Goal: Task Accomplishment & Management: Complete application form

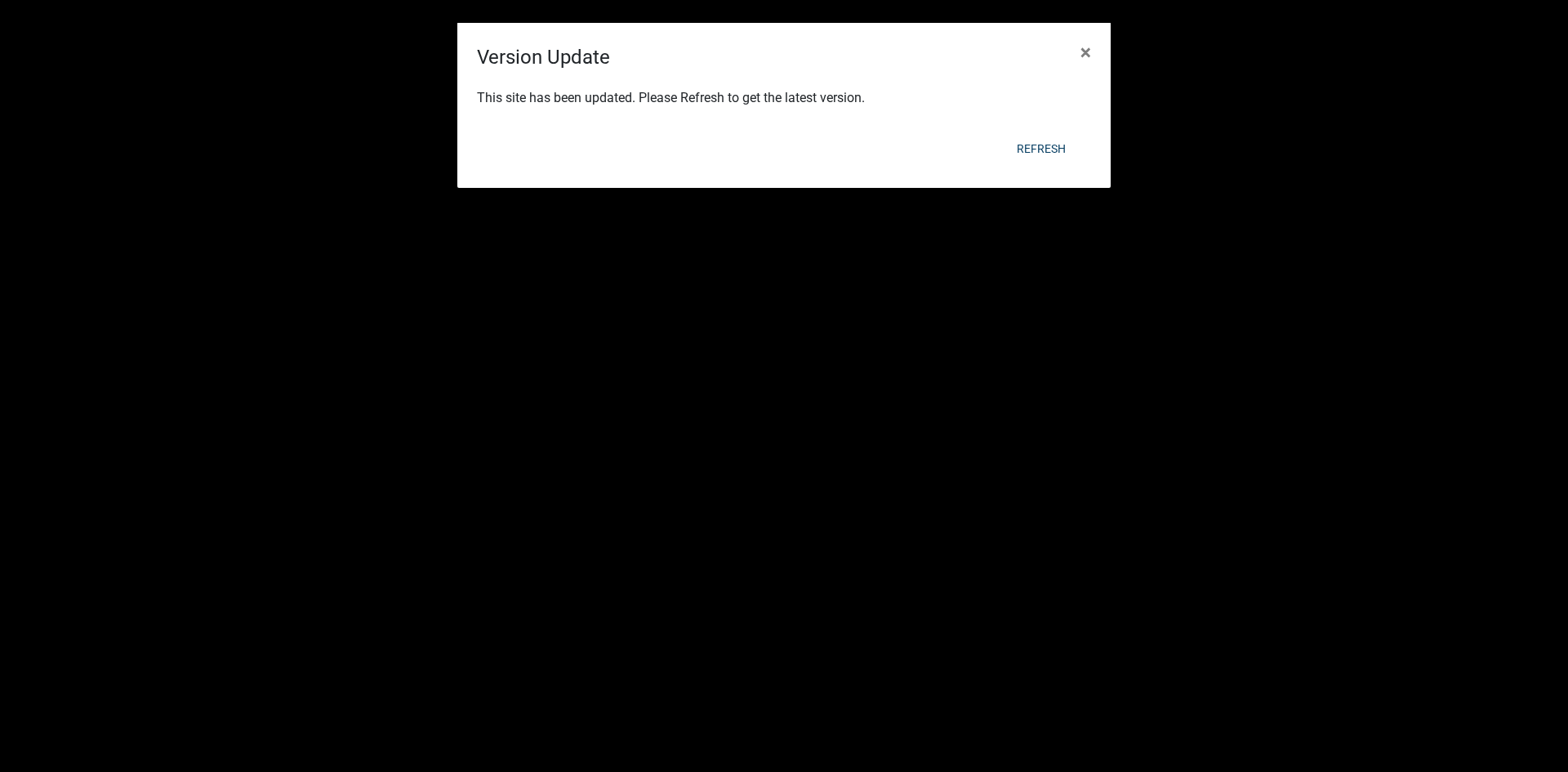
click at [1061, 129] on div "Refresh" at bounding box center [890, 149] width 402 height 43
click at [1045, 154] on button "Refresh" at bounding box center [1041, 149] width 75 height 29
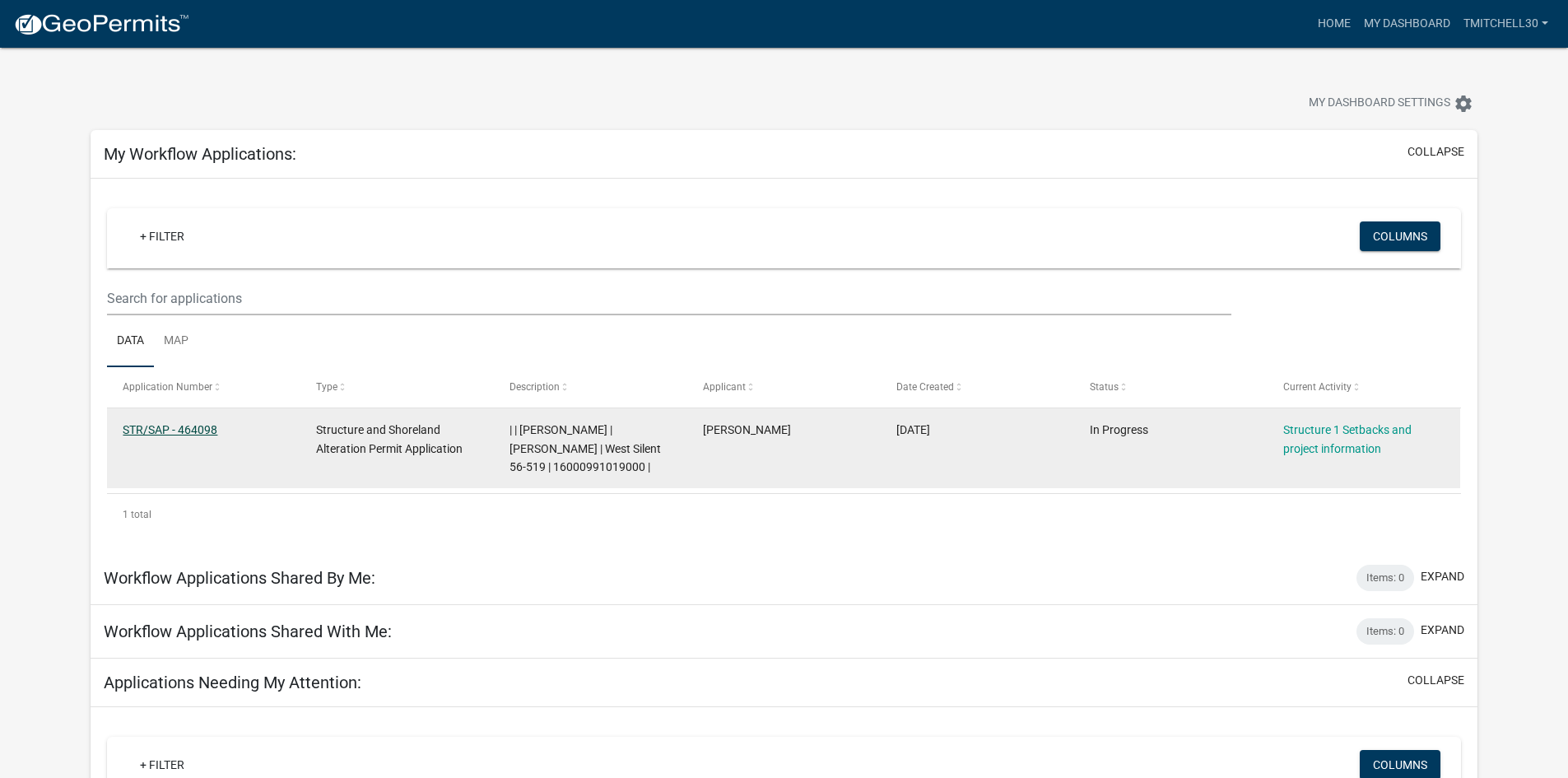
click at [162, 431] on link "STR/SAP - 464098" at bounding box center [170, 429] width 95 height 13
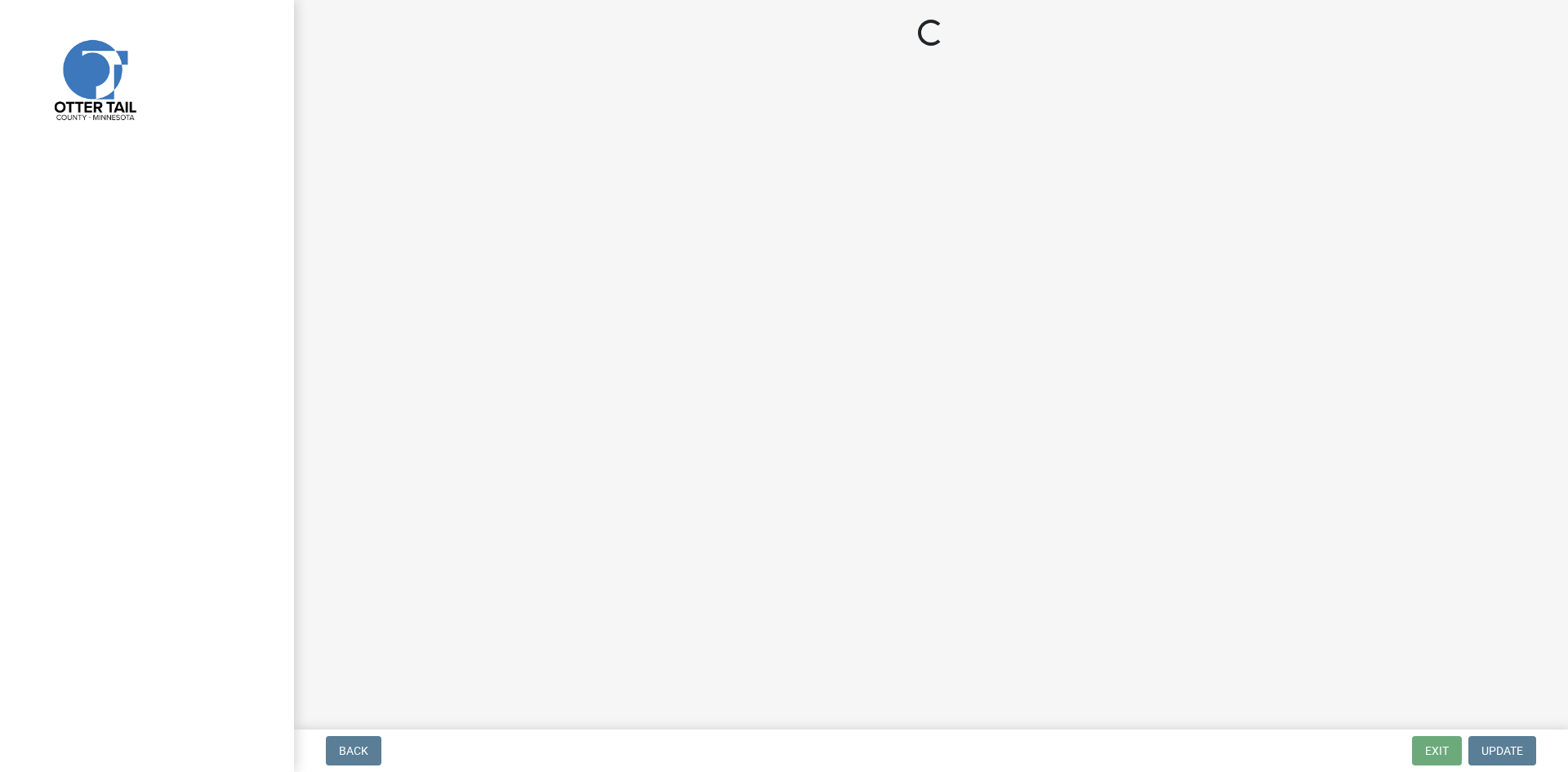
select select "a3cc236c-43aa-406a-8353-e0398d57c407"
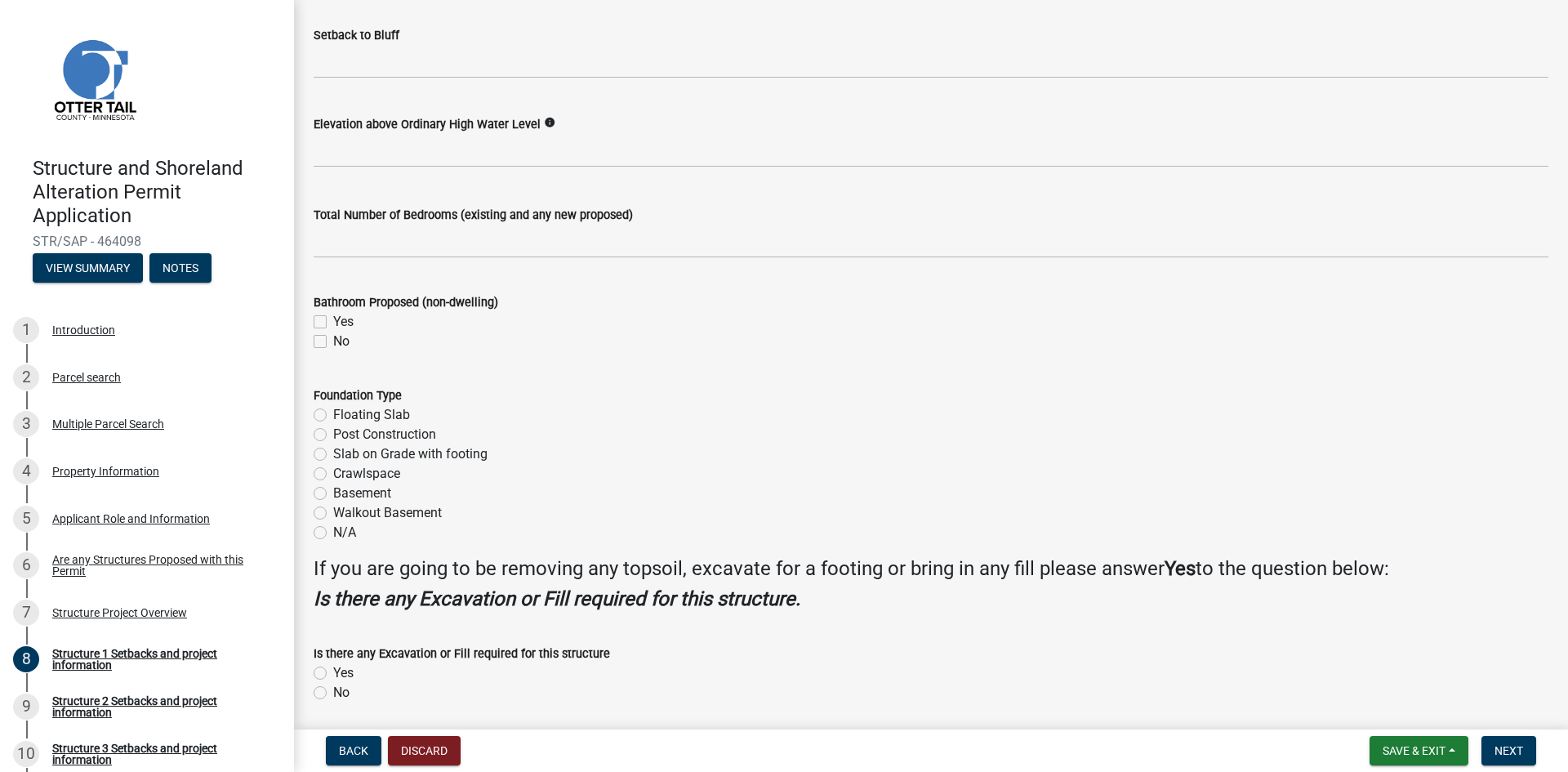
scroll to position [1824, 0]
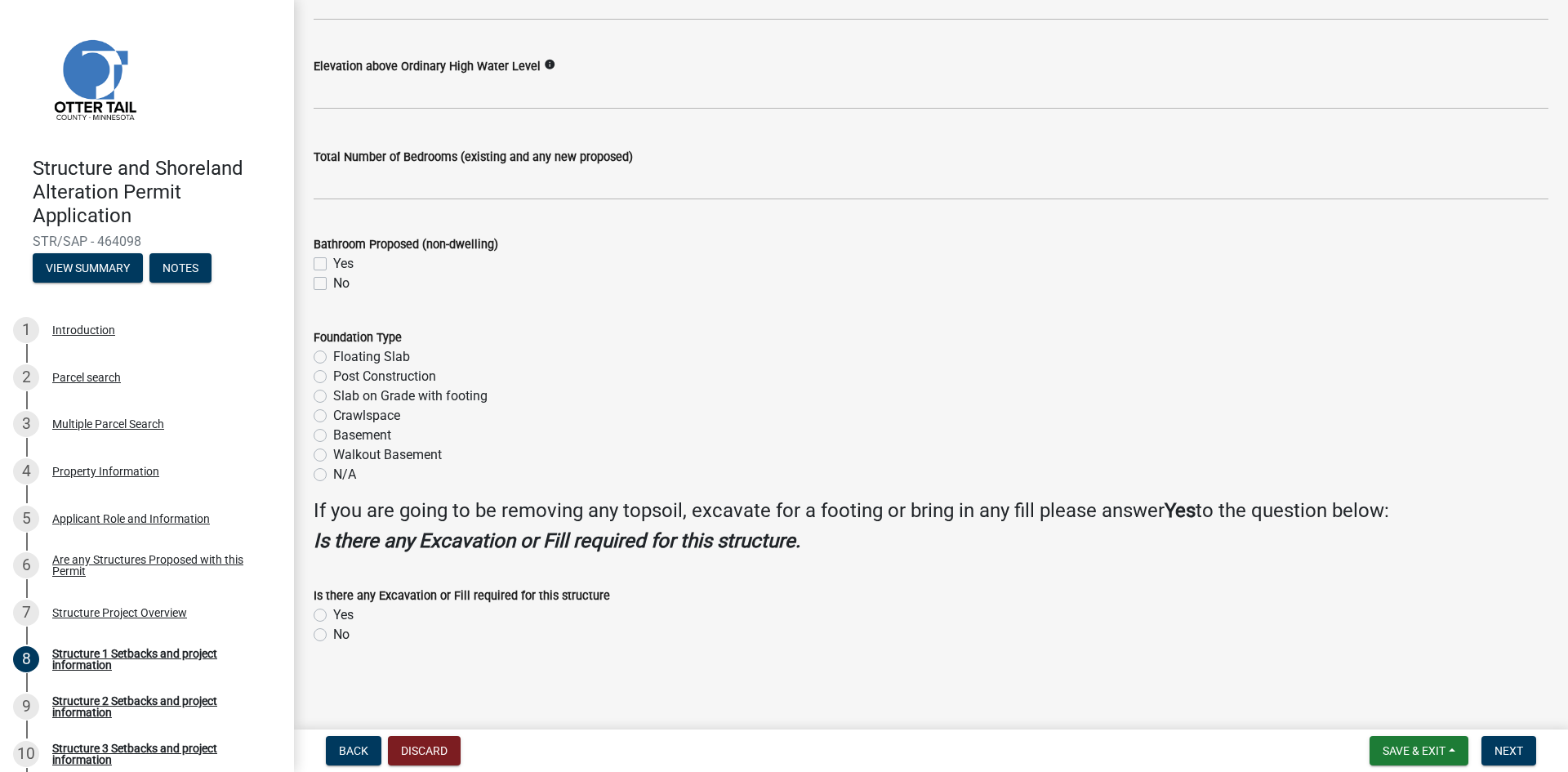
click at [329, 289] on div "No" at bounding box center [930, 284] width 1235 height 20
click at [333, 287] on label "No" at bounding box center [341, 284] width 16 height 20
click at [333, 285] on input "No" at bounding box center [339, 279] width 11 height 11
checkbox input "true"
checkbox input "false"
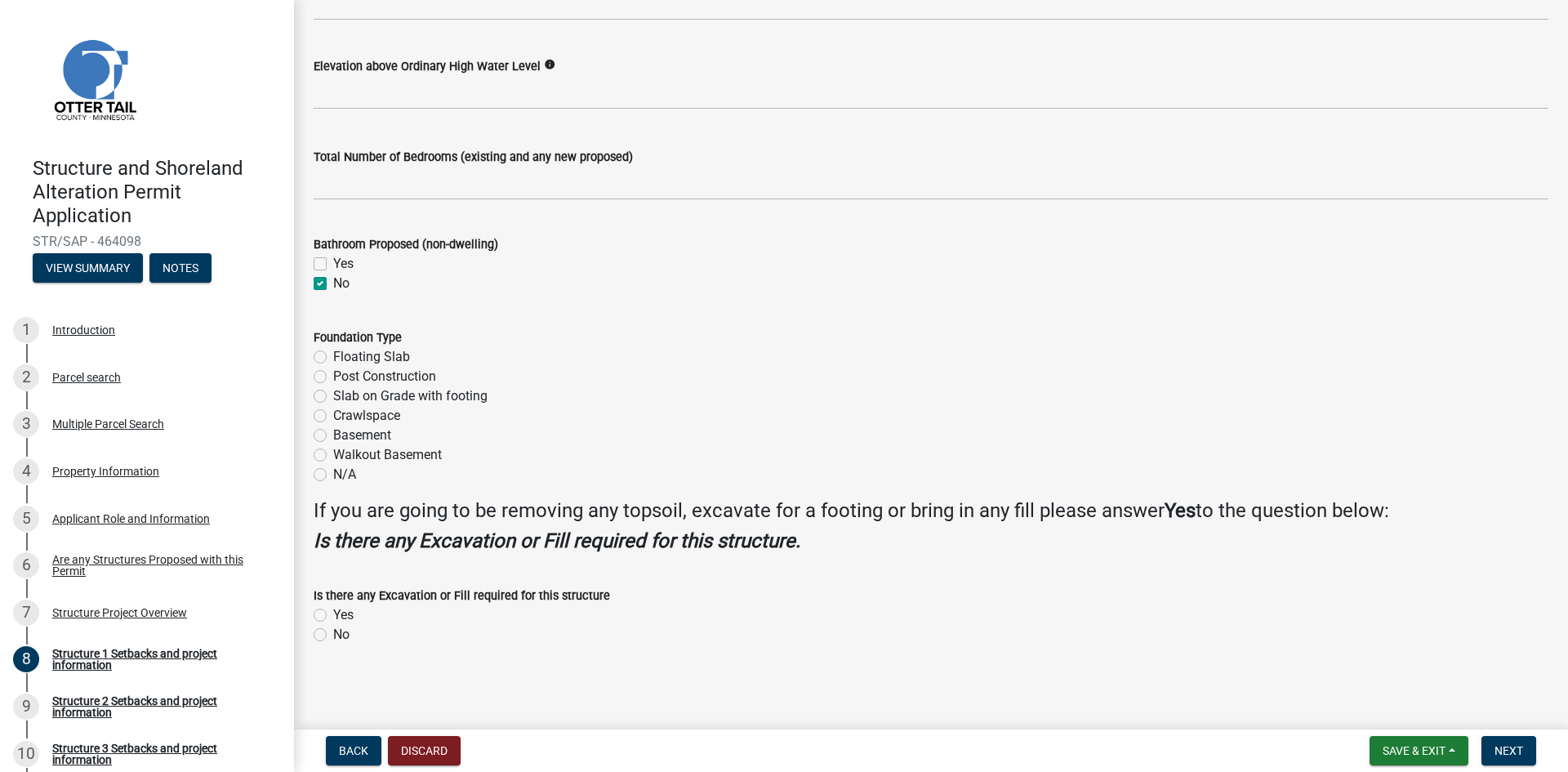
checkbox input "true"
click at [333, 479] on label "N/A" at bounding box center [344, 475] width 23 height 20
click at [333, 476] on input "N/A" at bounding box center [339, 470] width 11 height 11
radio input "true"
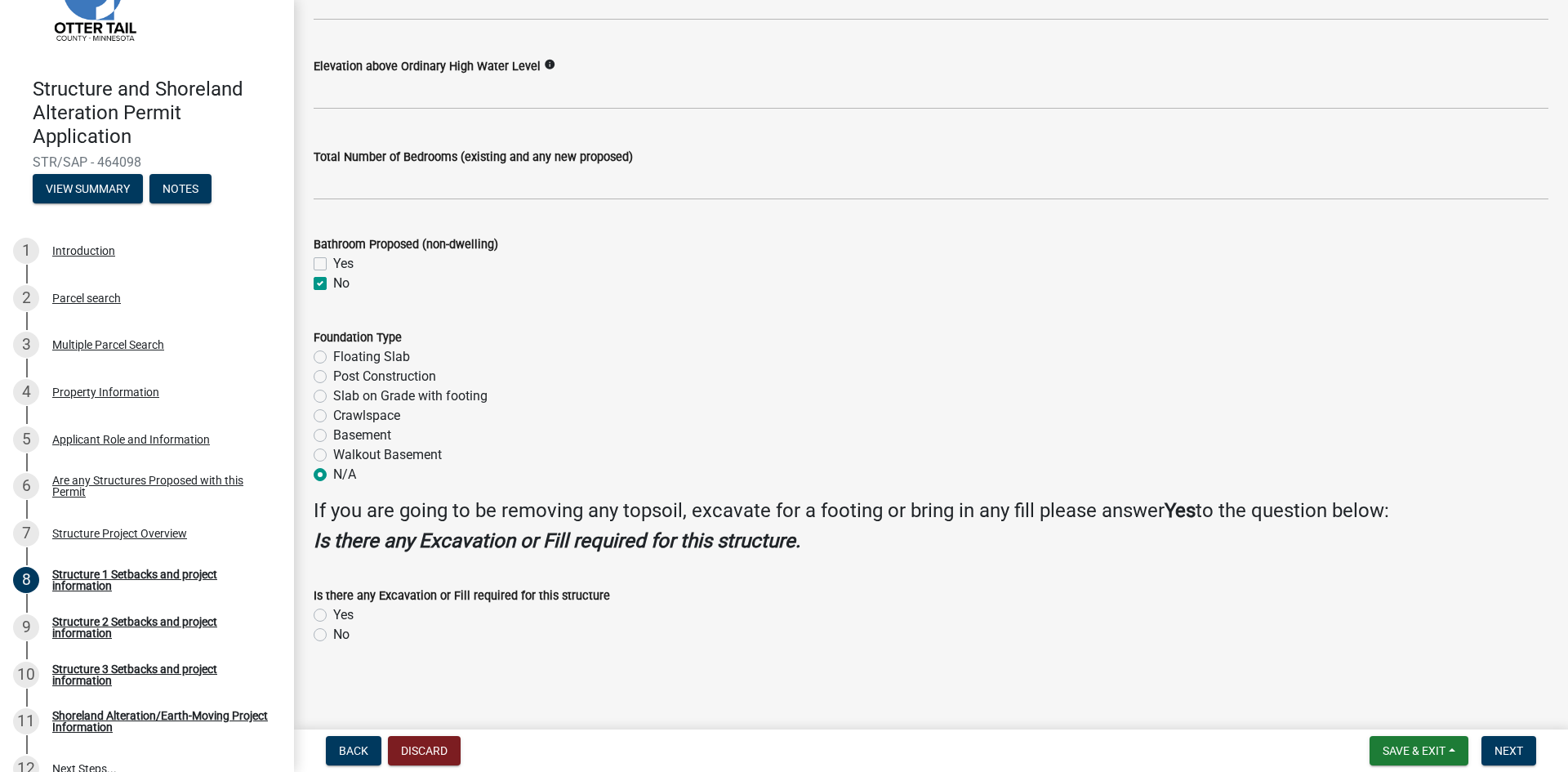
scroll to position [81, 0]
click at [333, 632] on label "No" at bounding box center [341, 635] width 16 height 20
click at [333, 632] on input "No" at bounding box center [339, 631] width 11 height 11
radio input "true"
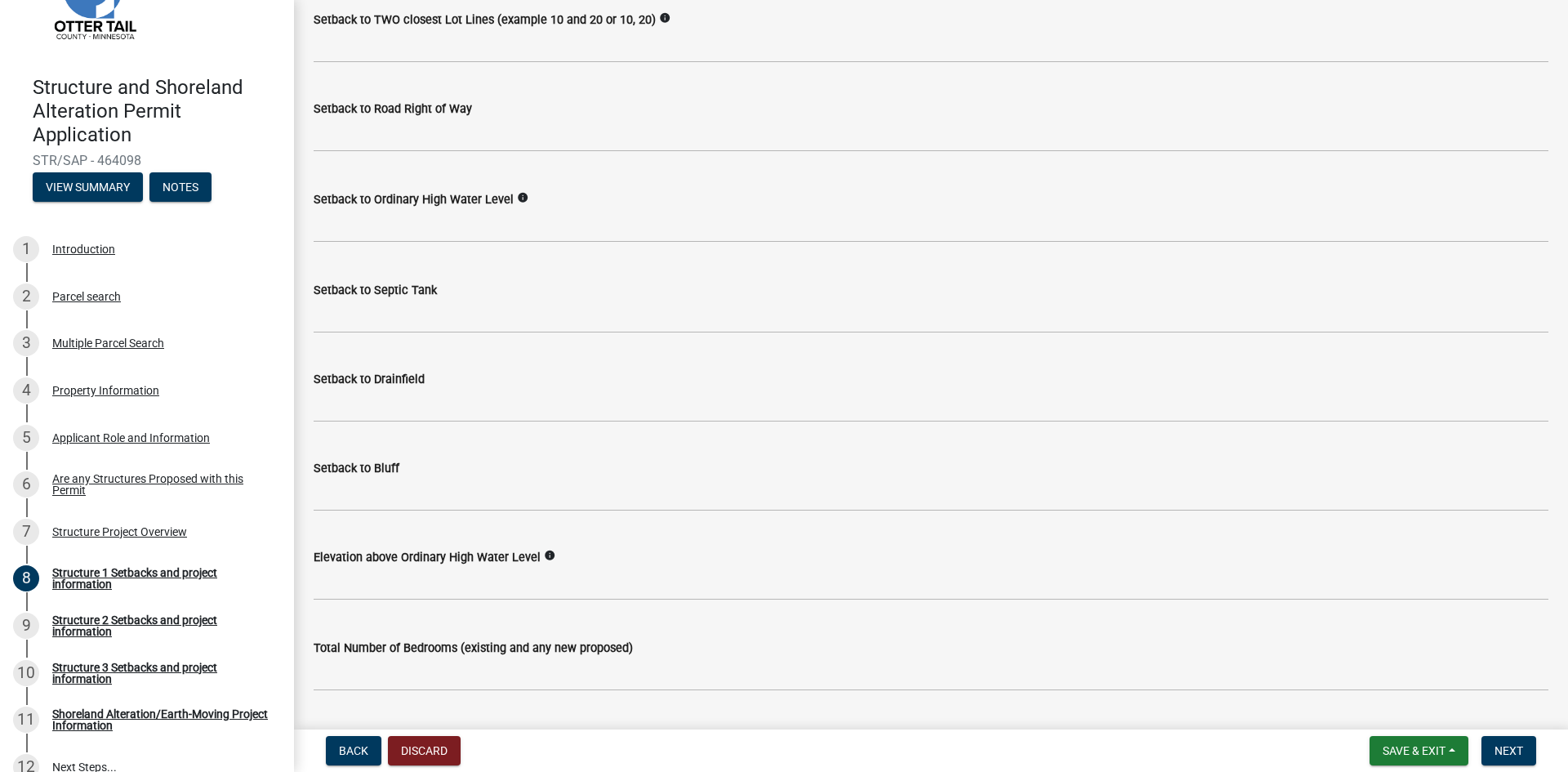
scroll to position [1334, 0]
click at [544, 555] on icon "info" at bounding box center [549, 555] width 12 height 12
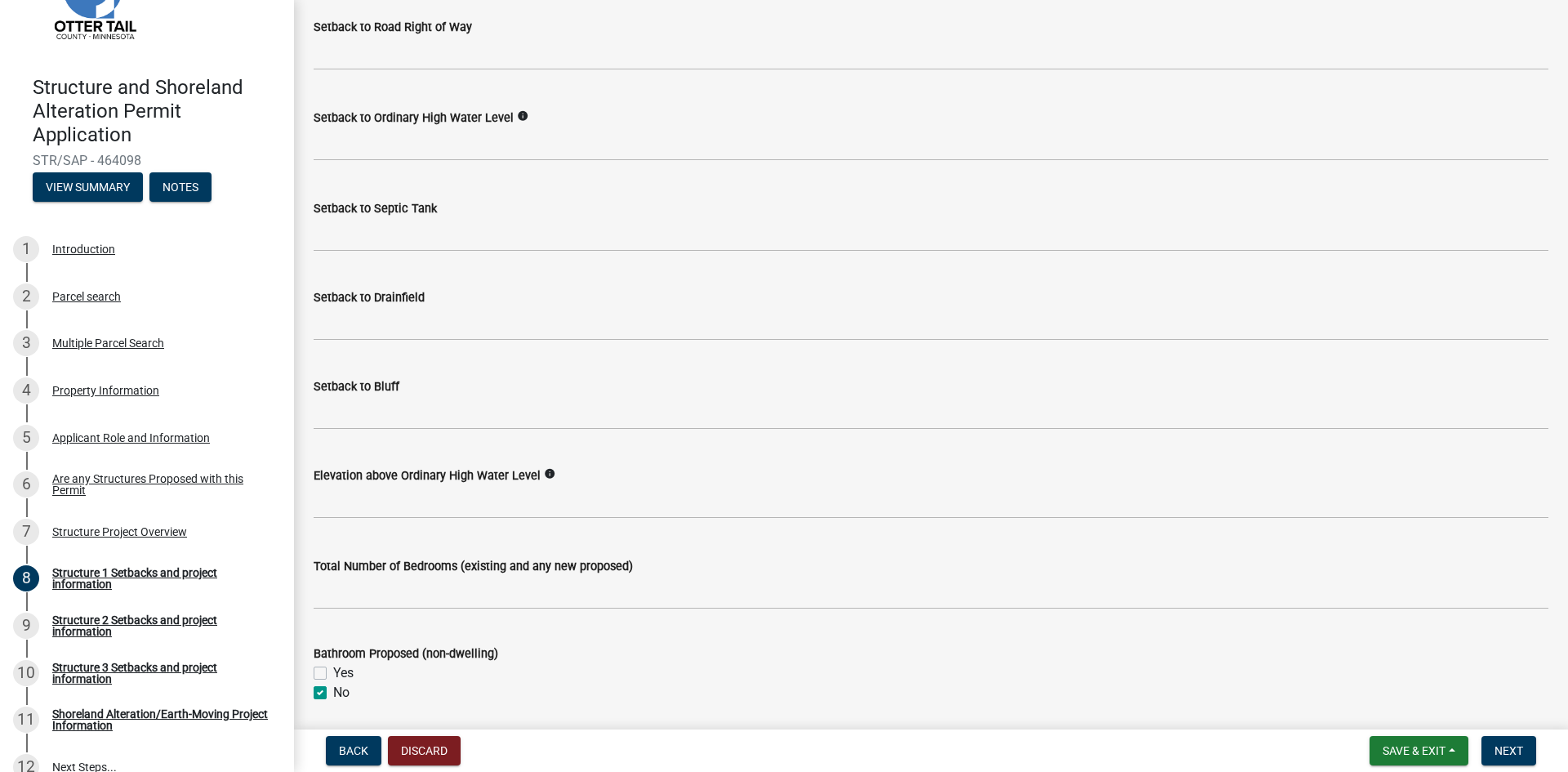
scroll to position [1415, 0]
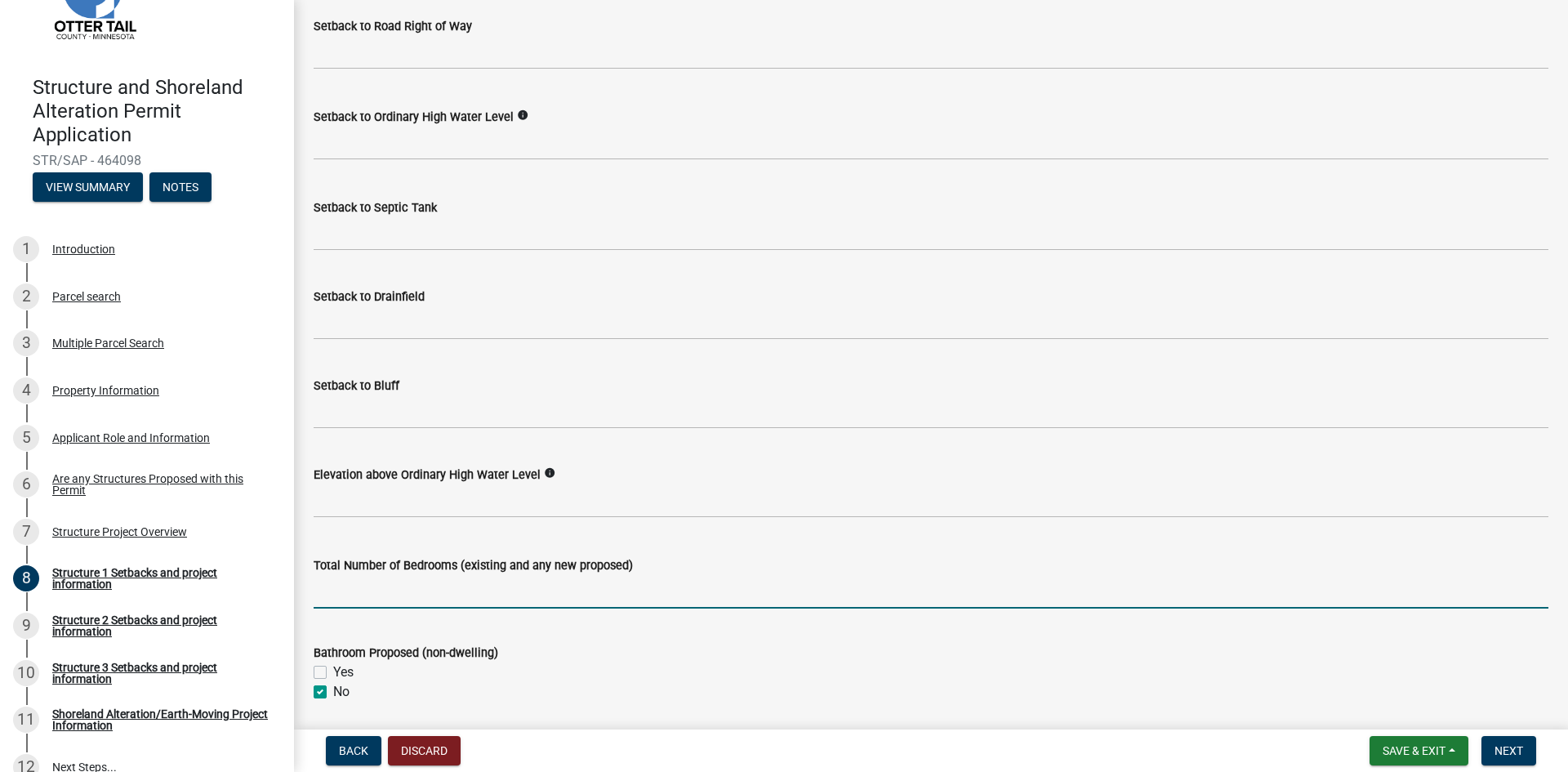
click at [525, 592] on input "text" at bounding box center [930, 592] width 1235 height 34
type input "0"
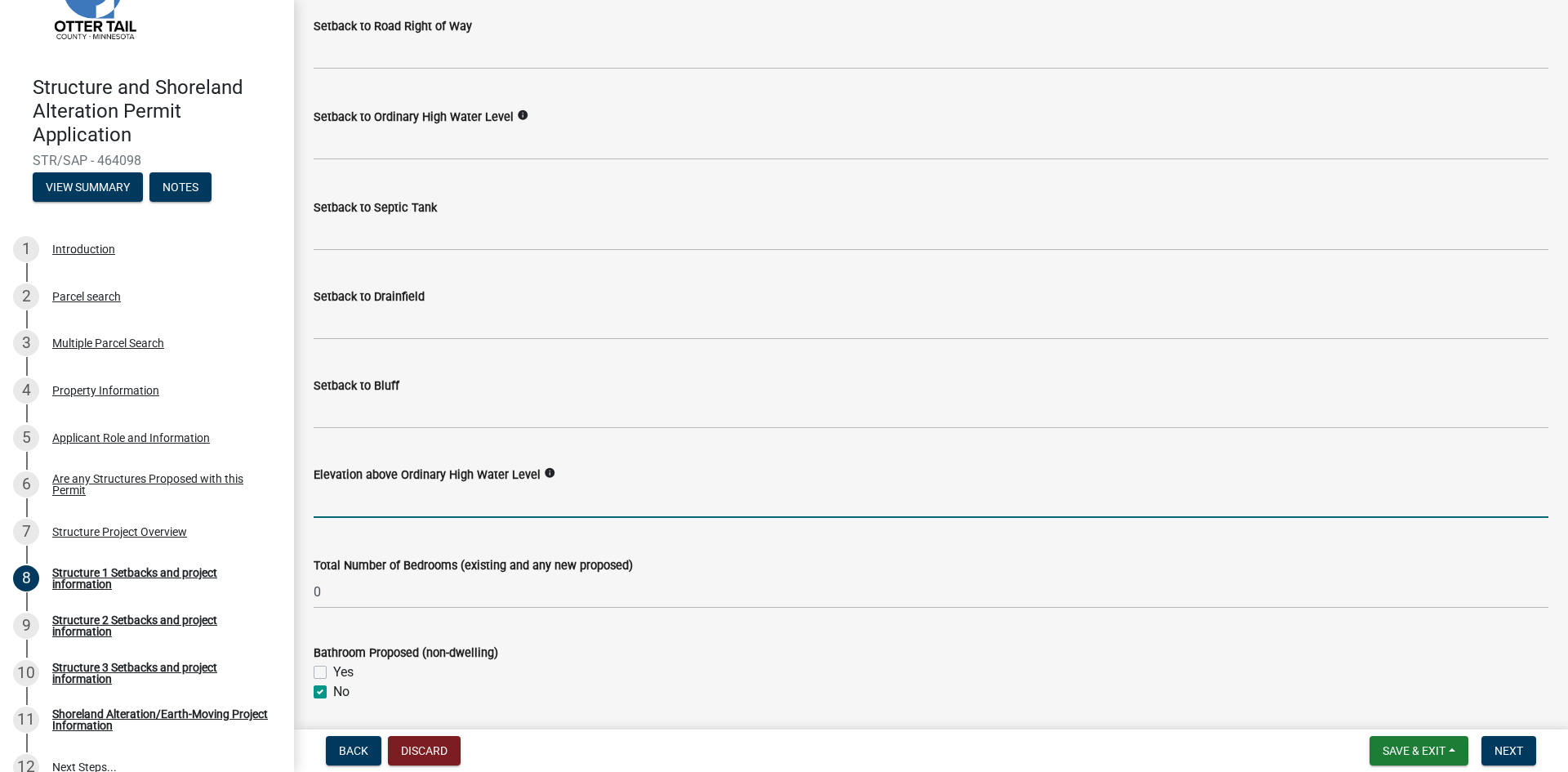
click at [494, 501] on input "text" at bounding box center [930, 501] width 1235 height 34
click at [544, 478] on icon "info" at bounding box center [549, 473] width 12 height 12
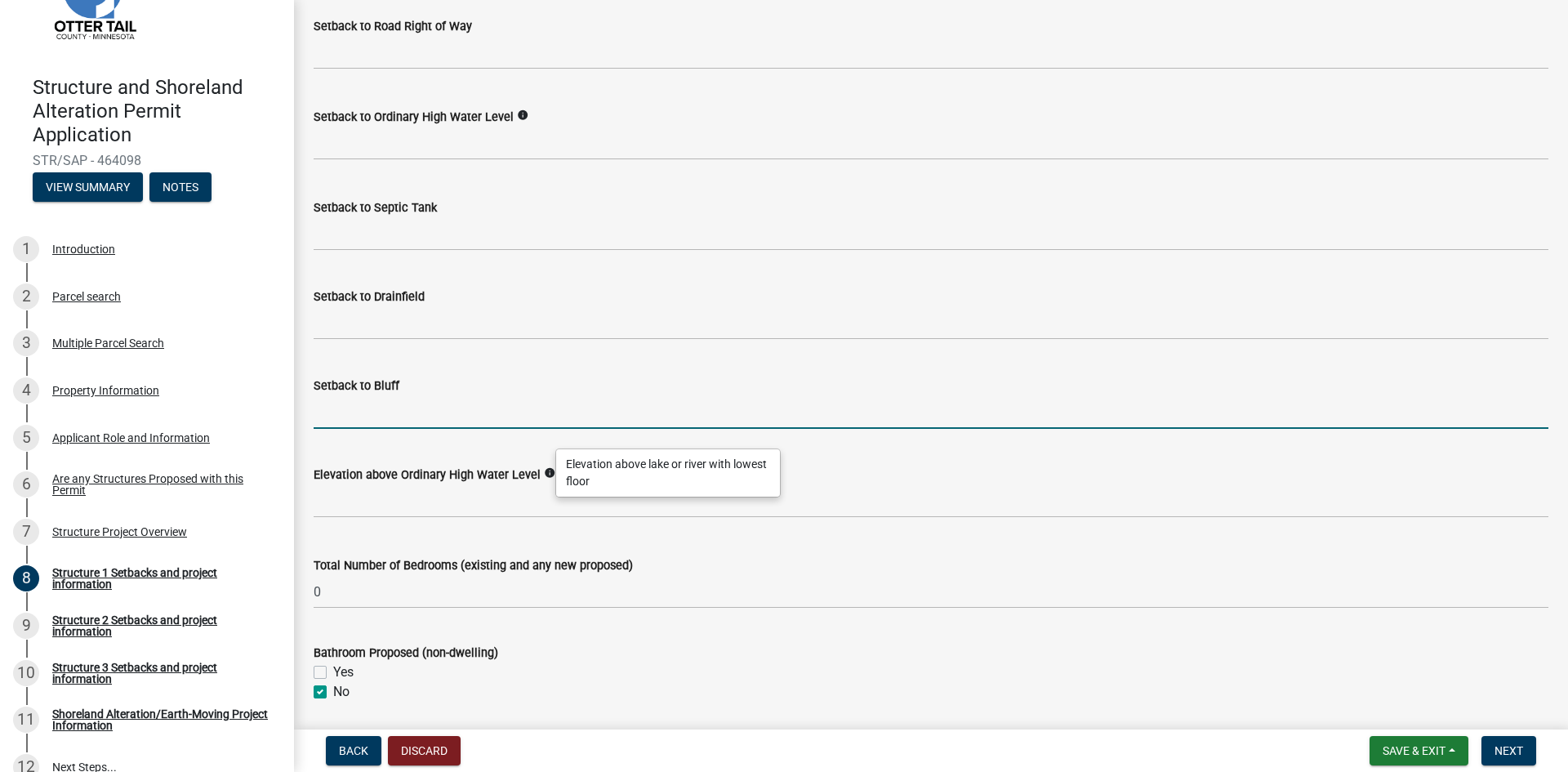
click at [408, 408] on input "Setback to Bluff" at bounding box center [930, 411] width 1235 height 34
click at [381, 401] on input "Setback to Bluff" at bounding box center [930, 411] width 1235 height 34
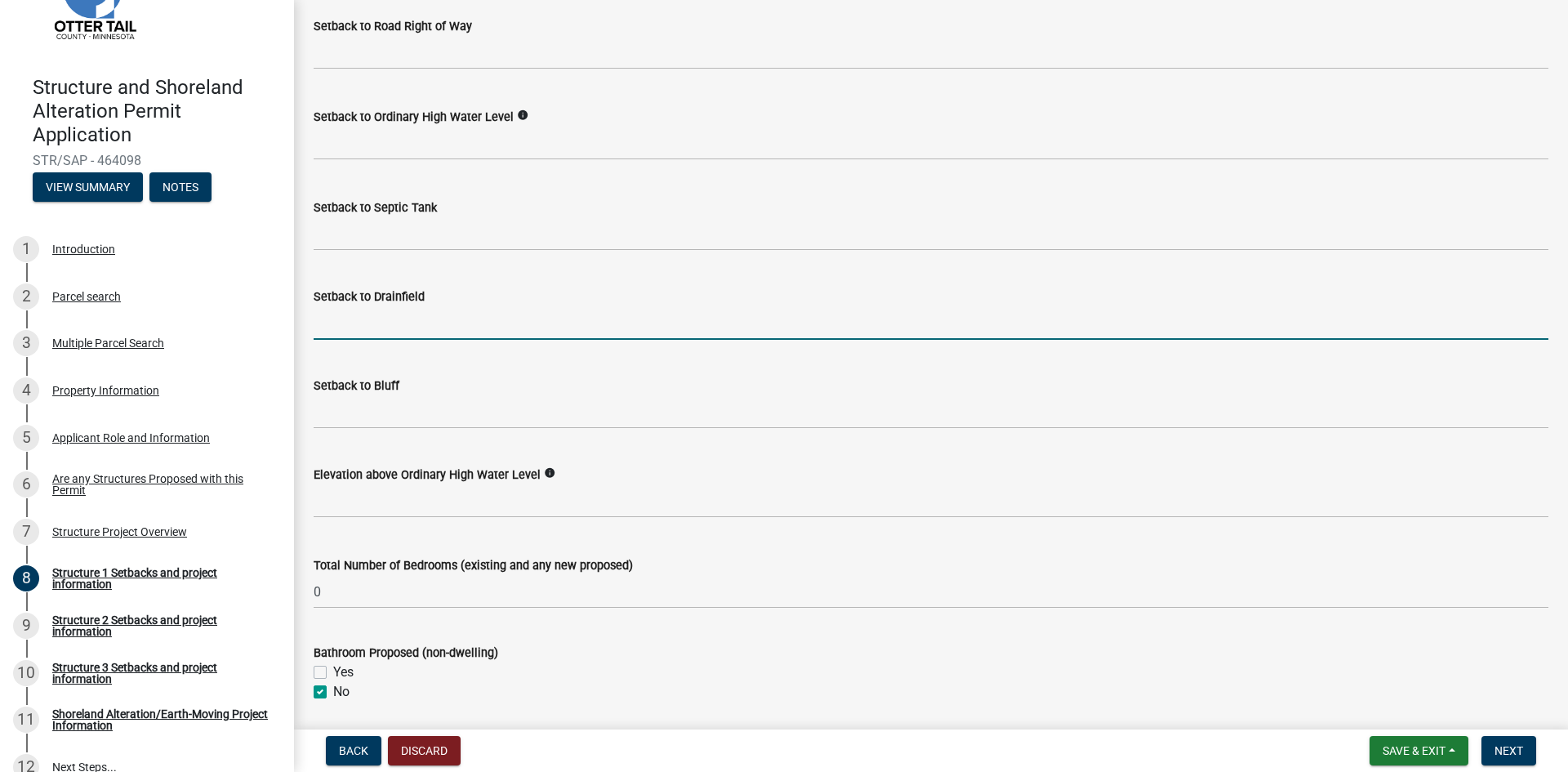
click at [382, 332] on input "Setback to Drainfield" at bounding box center [930, 323] width 1235 height 34
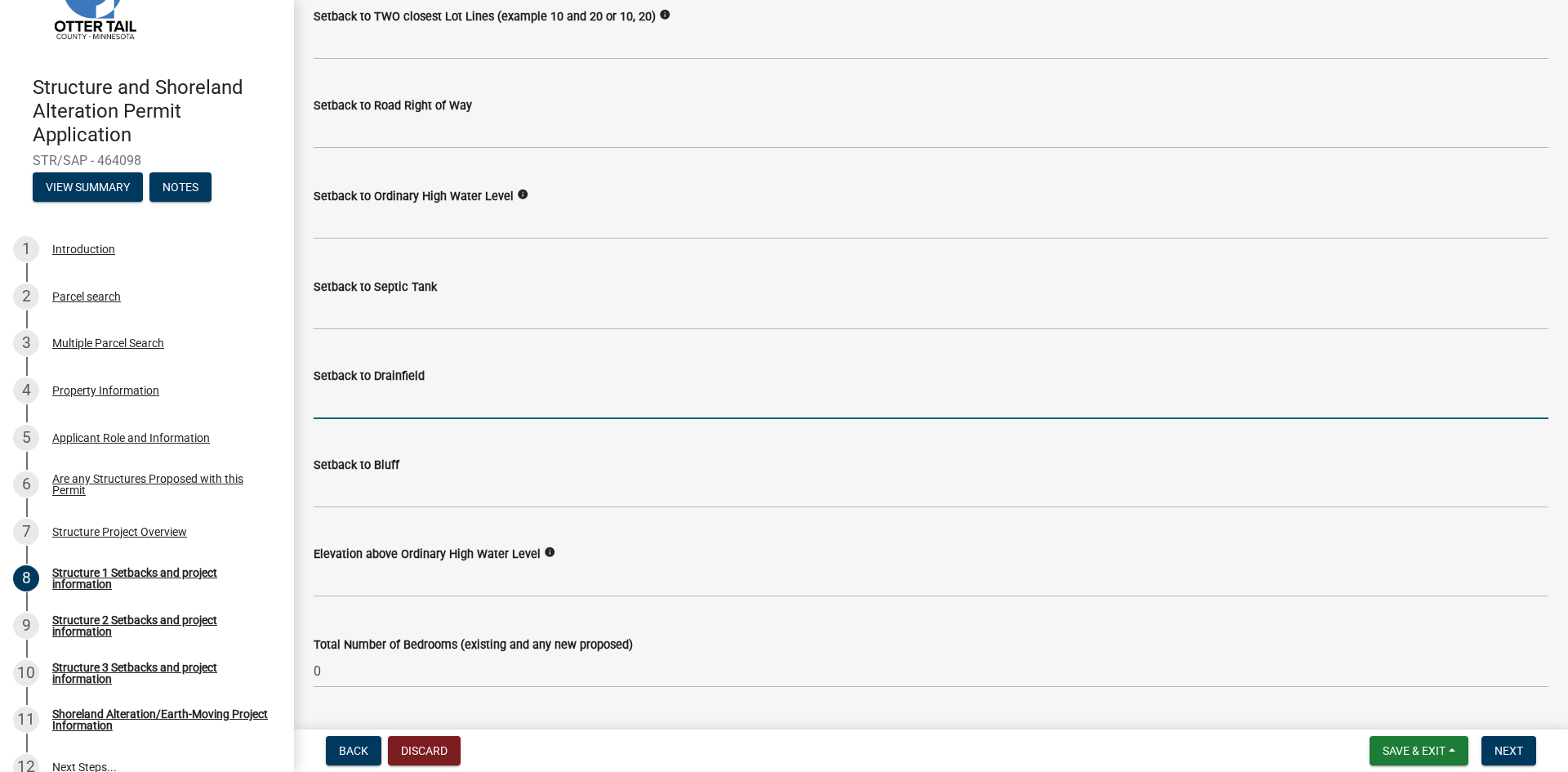
click at [382, 333] on wm-data-entity-input "Setback to Septic Tank" at bounding box center [930, 298] width 1235 height 89
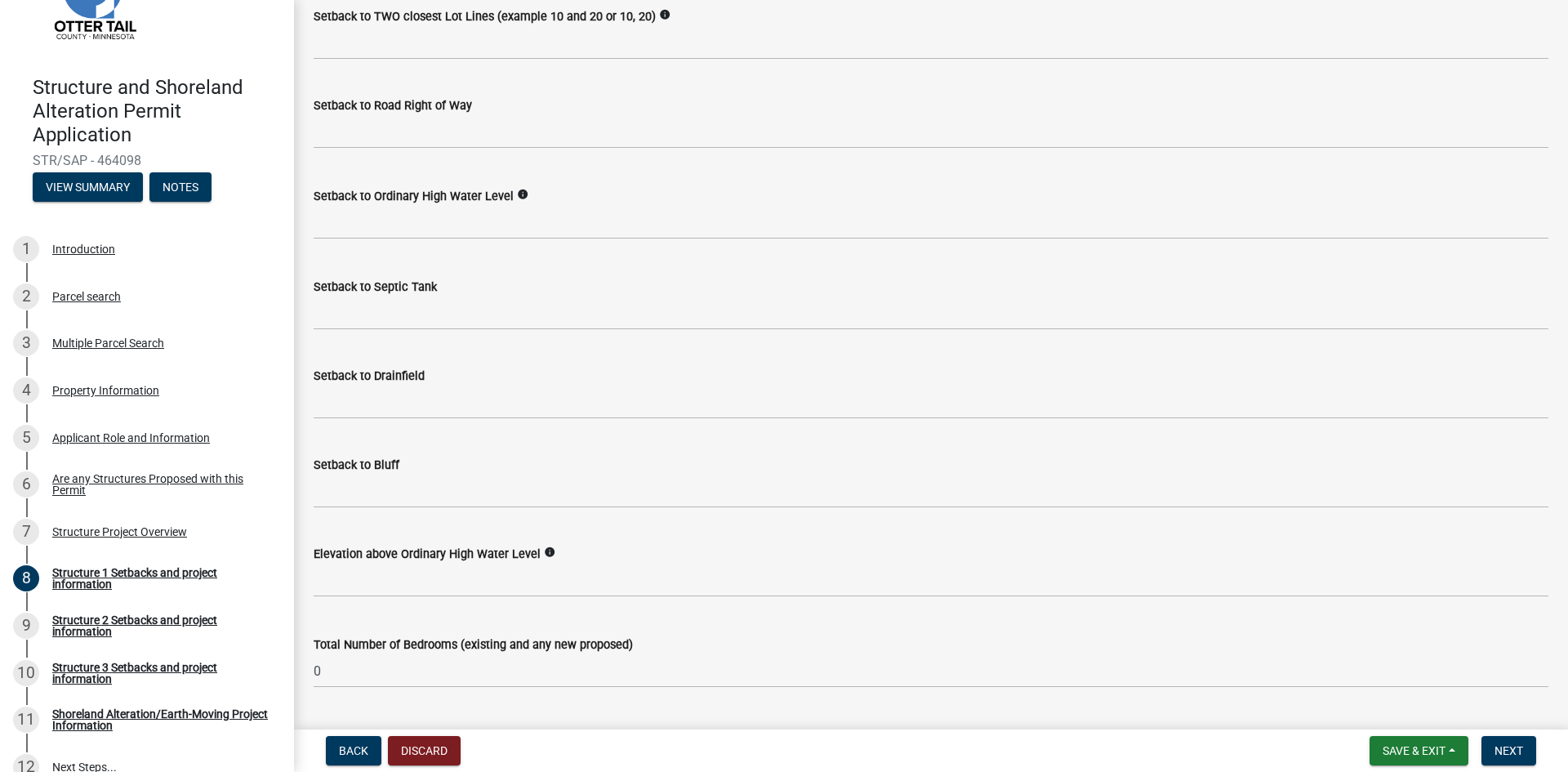
scroll to position [1336, 0]
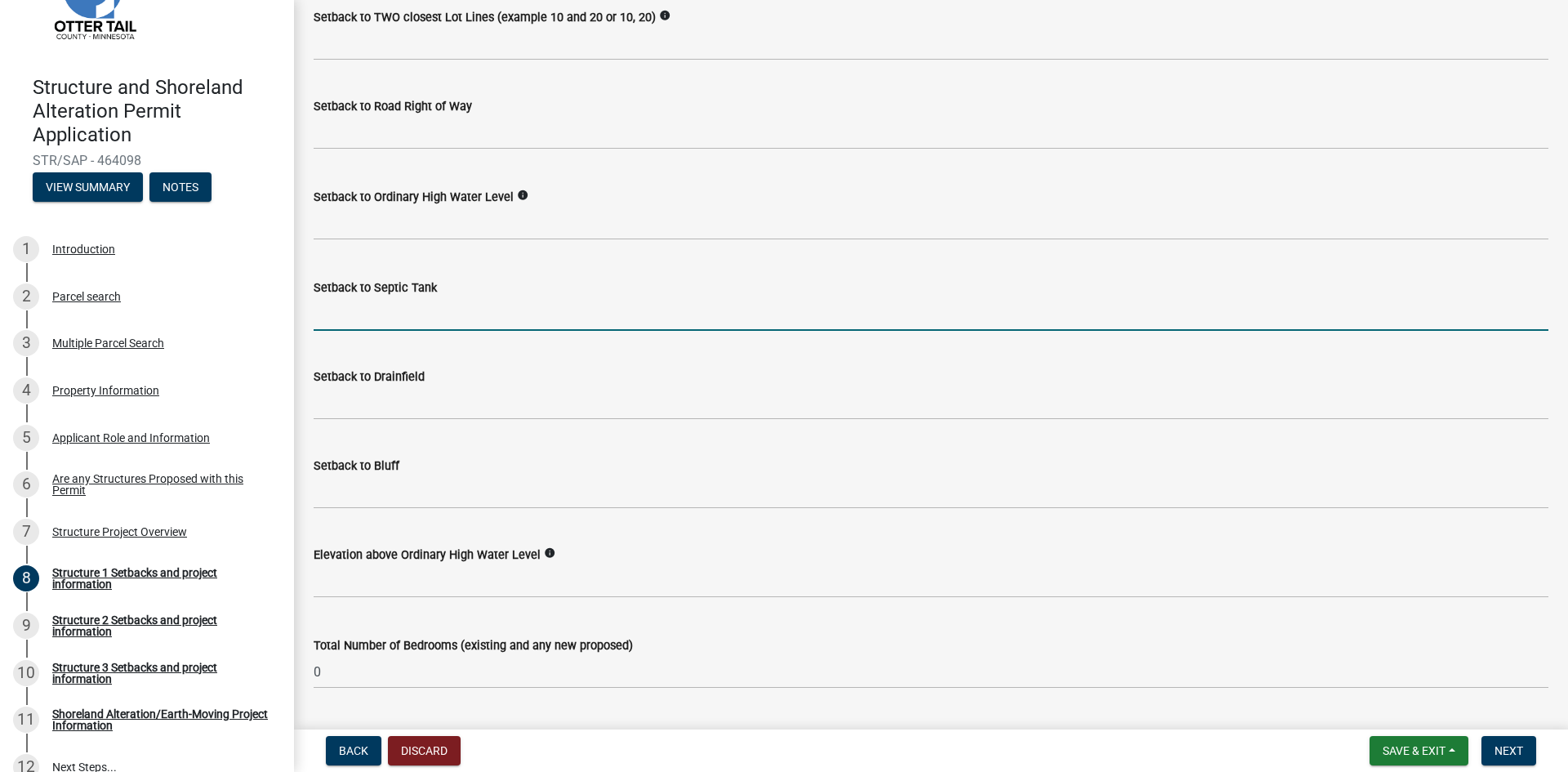
click at [382, 328] on input "Setback to Septic Tank" at bounding box center [930, 314] width 1235 height 34
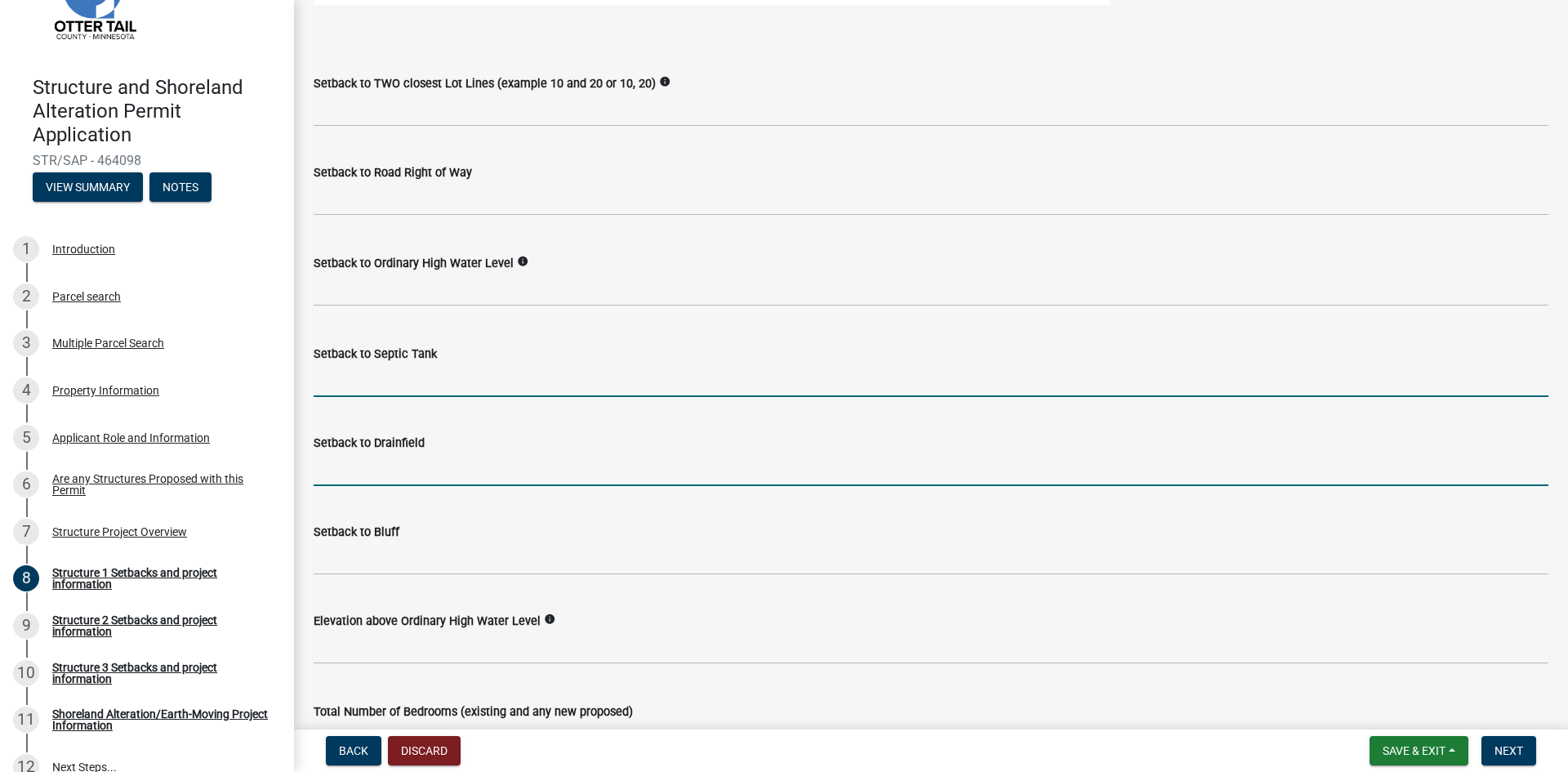
drag, startPoint x: 394, startPoint y: 462, endPoint x: 394, endPoint y: 481, distance: 19.0
click at [394, 467] on input "Setback to Drainfield" at bounding box center [930, 468] width 1235 height 34
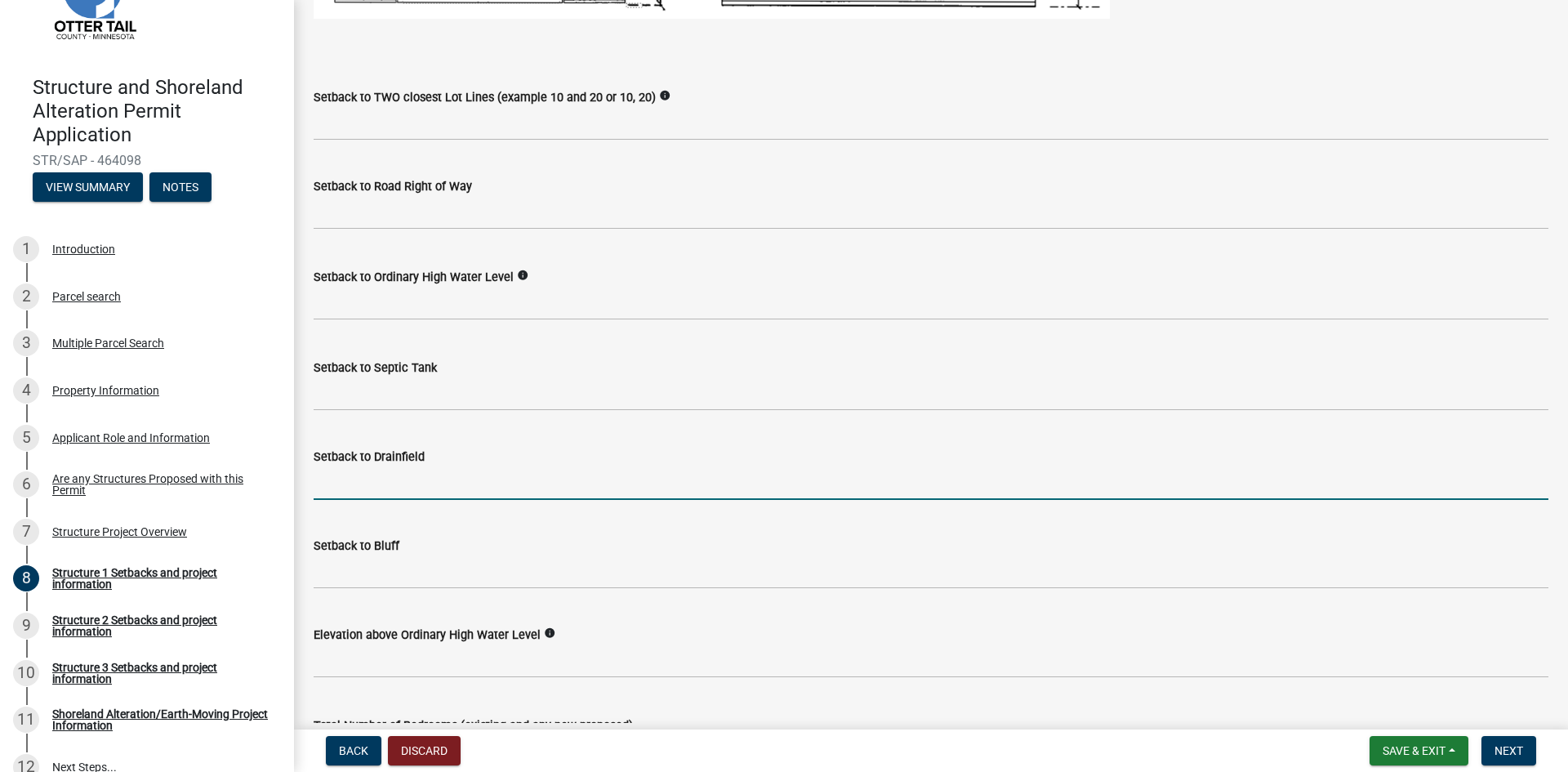
scroll to position [1255, 0]
type input "na"
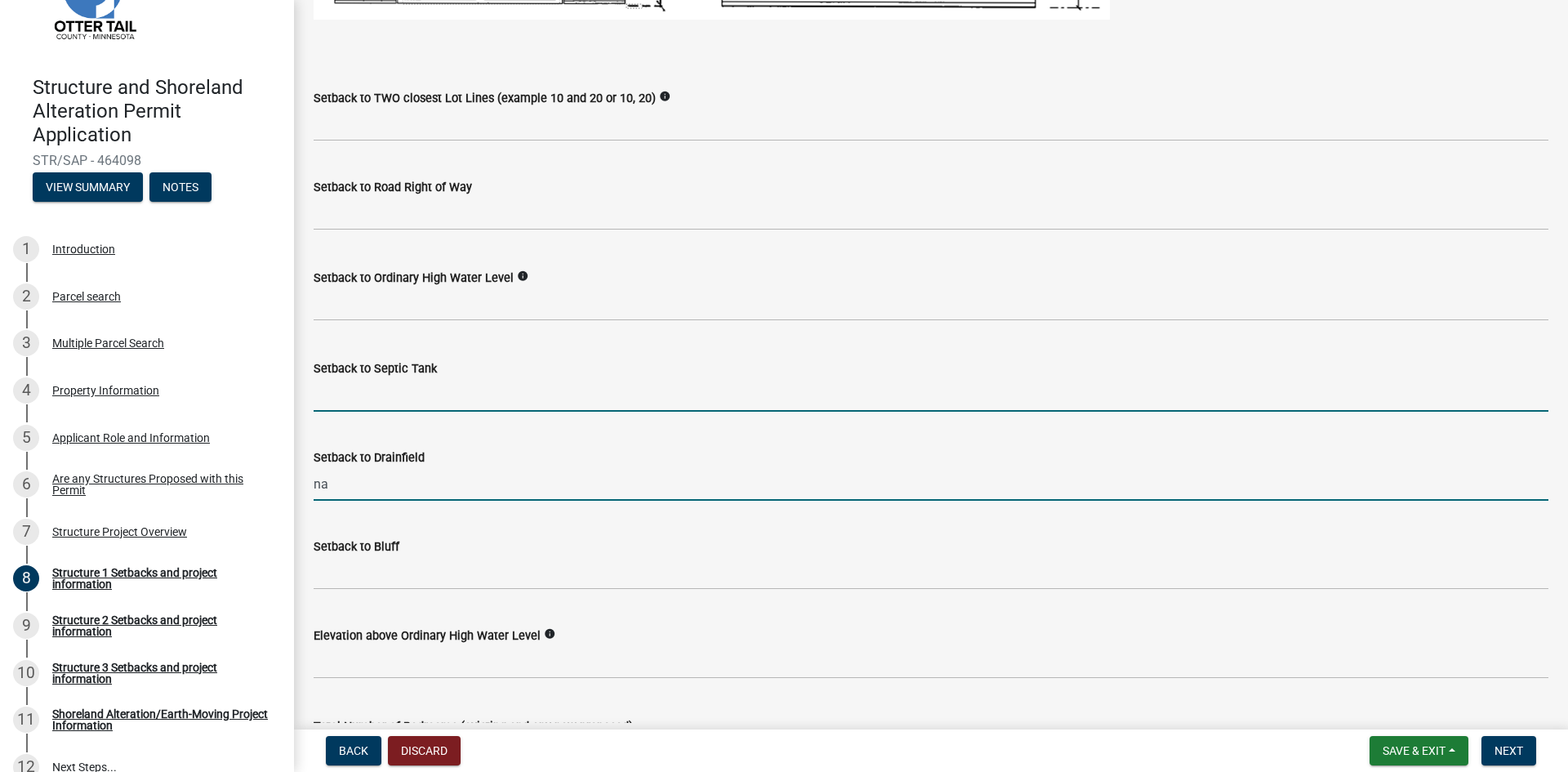
click at [387, 396] on input "Setback to Septic Tank" at bounding box center [930, 394] width 1235 height 34
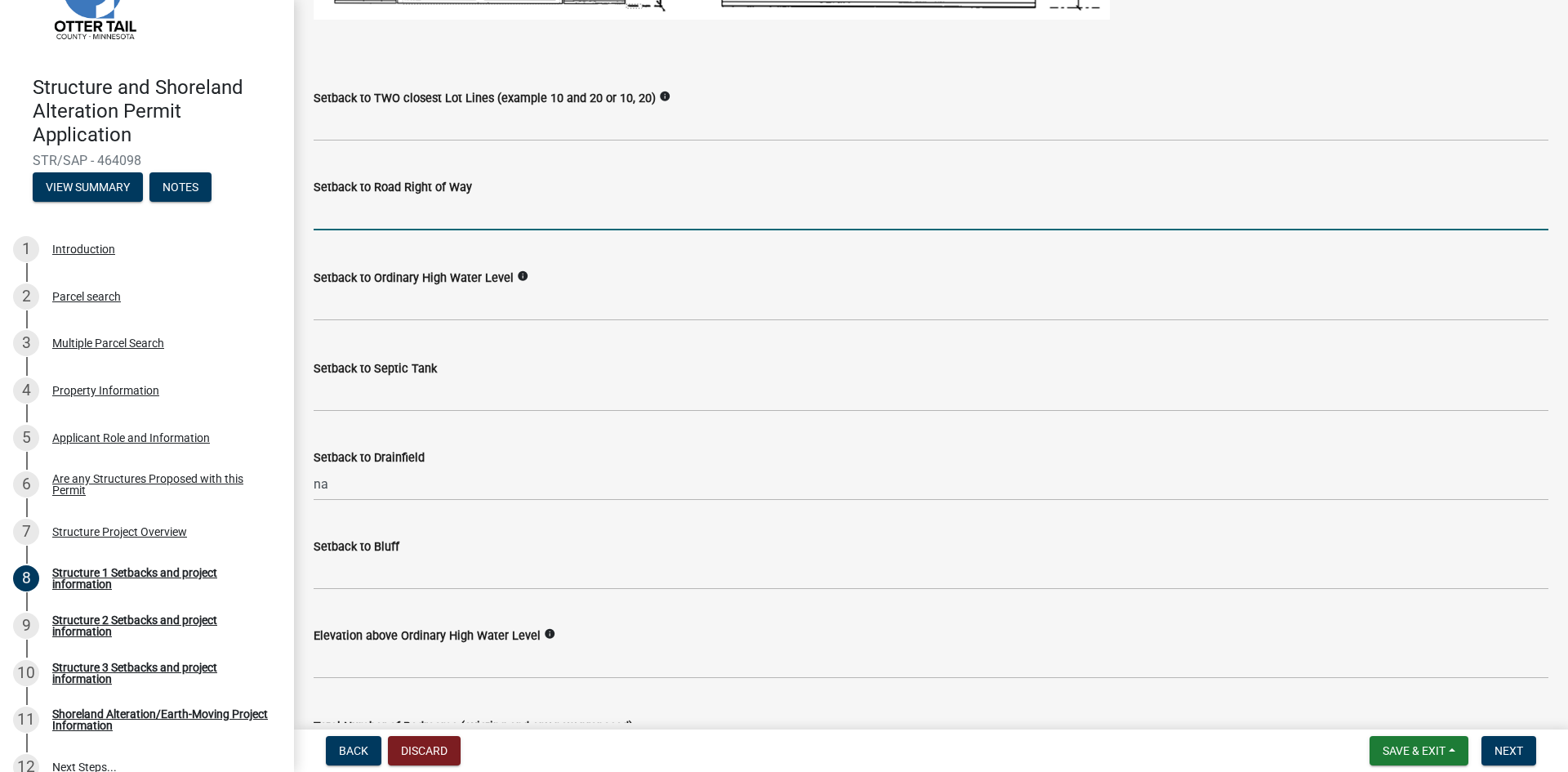
click at [348, 218] on input "text" at bounding box center [930, 213] width 1235 height 34
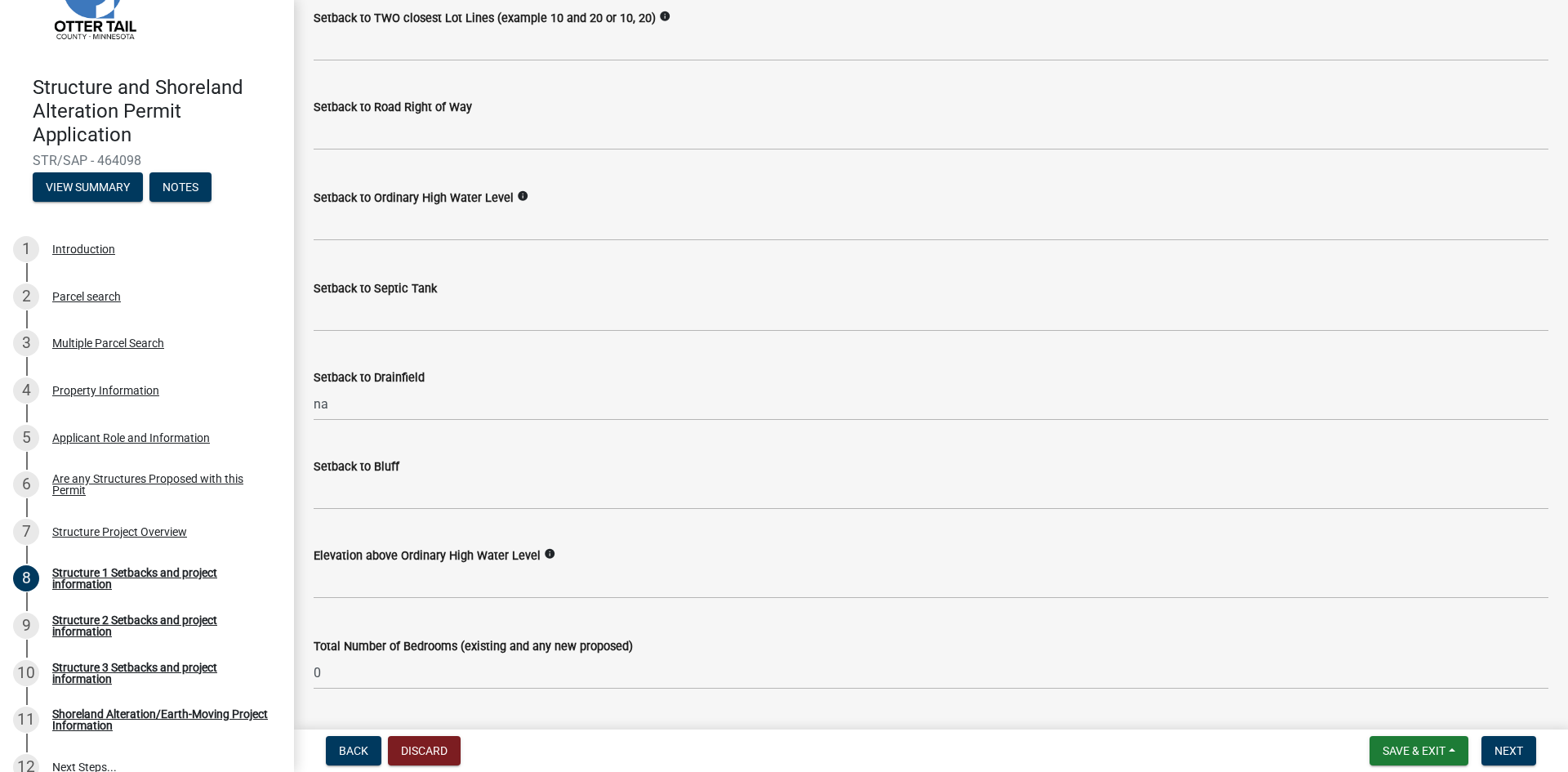
scroll to position [1336, 0]
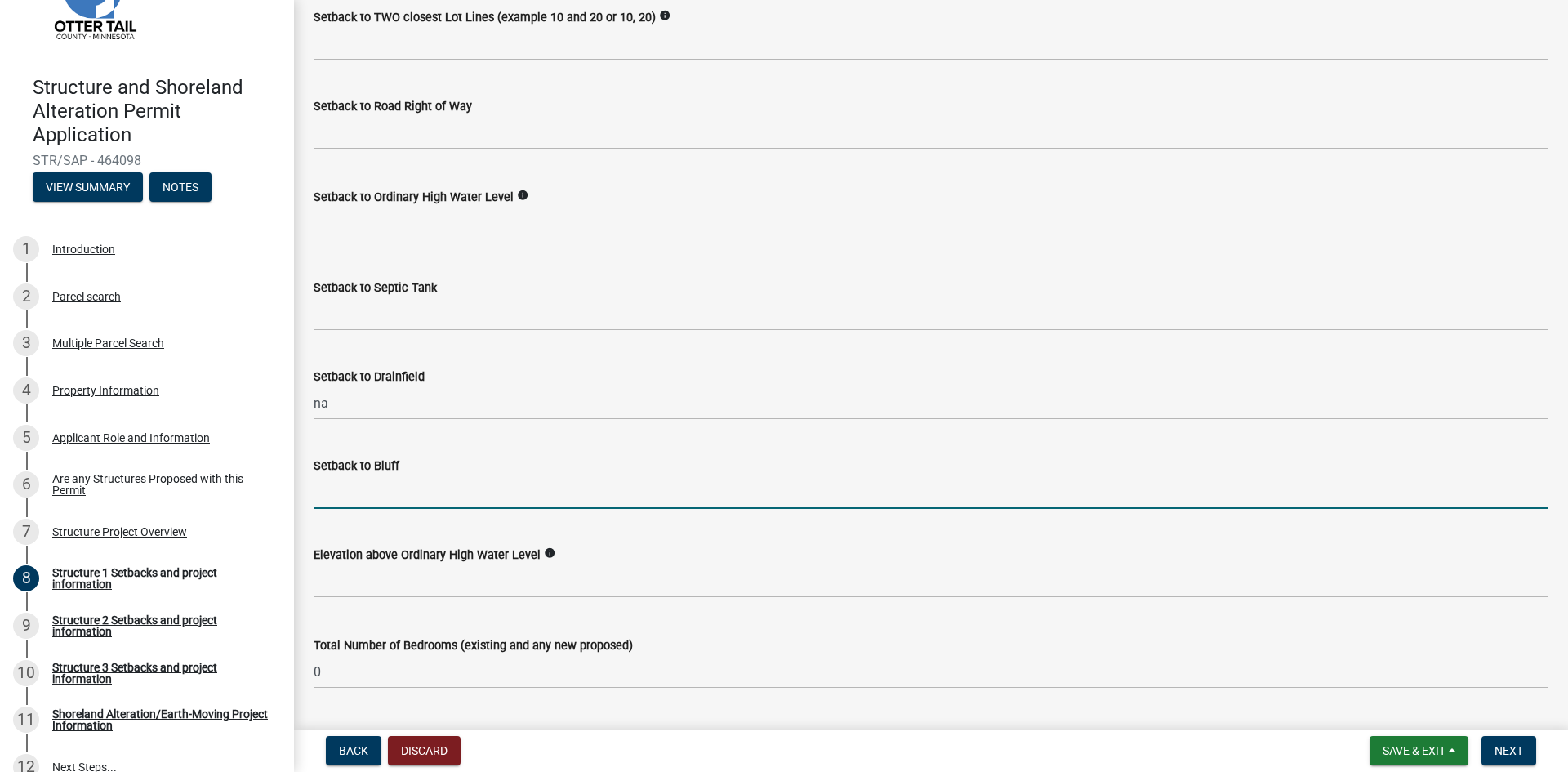
click at [416, 498] on input "Setback to Bluff" at bounding box center [930, 492] width 1235 height 34
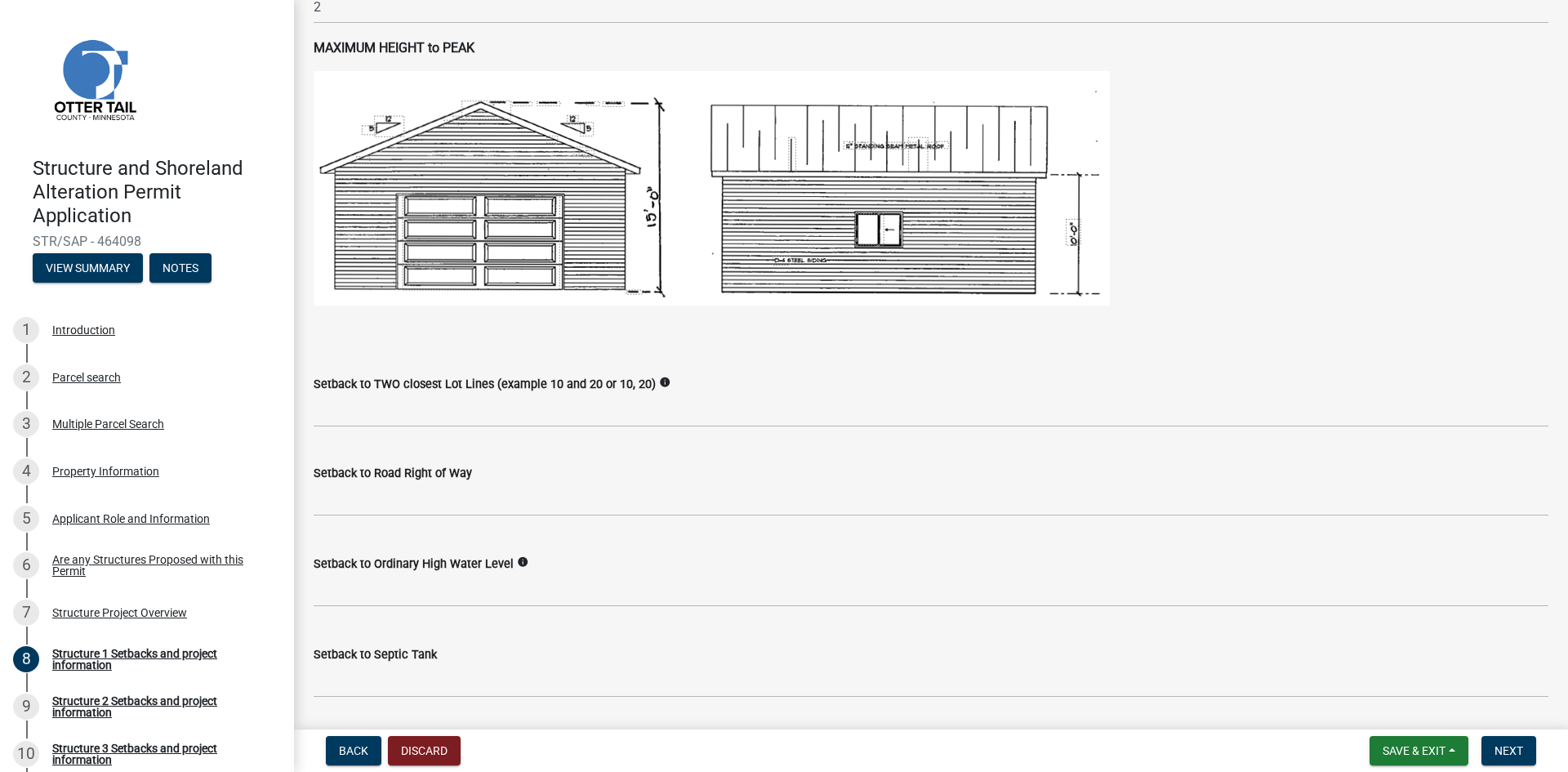
scroll to position [970, 0]
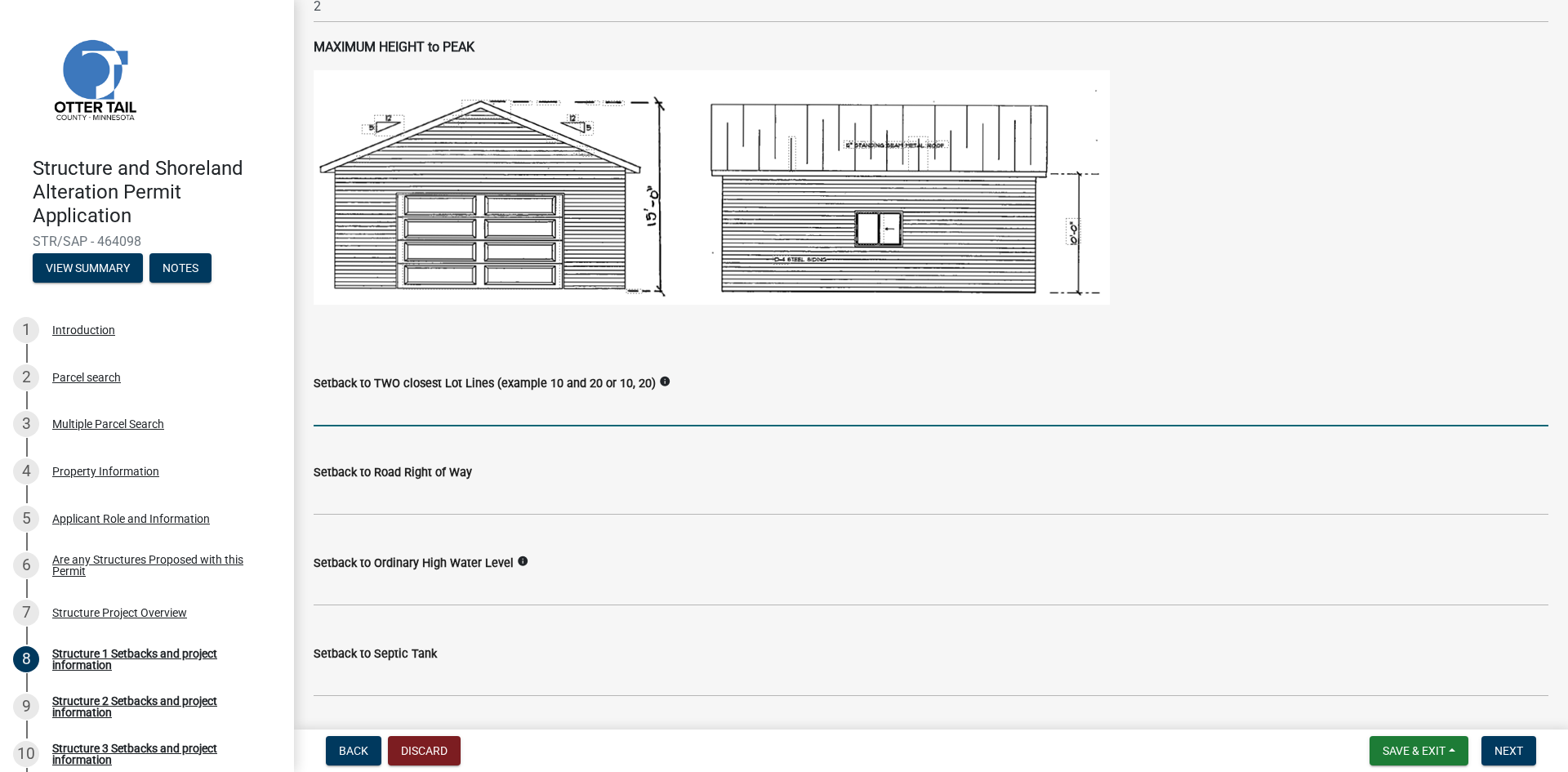
click at [388, 403] on input "Setback to TWO closest Lot Lines (example 10 and 20 or 10, 20)" at bounding box center [930, 410] width 1235 height 34
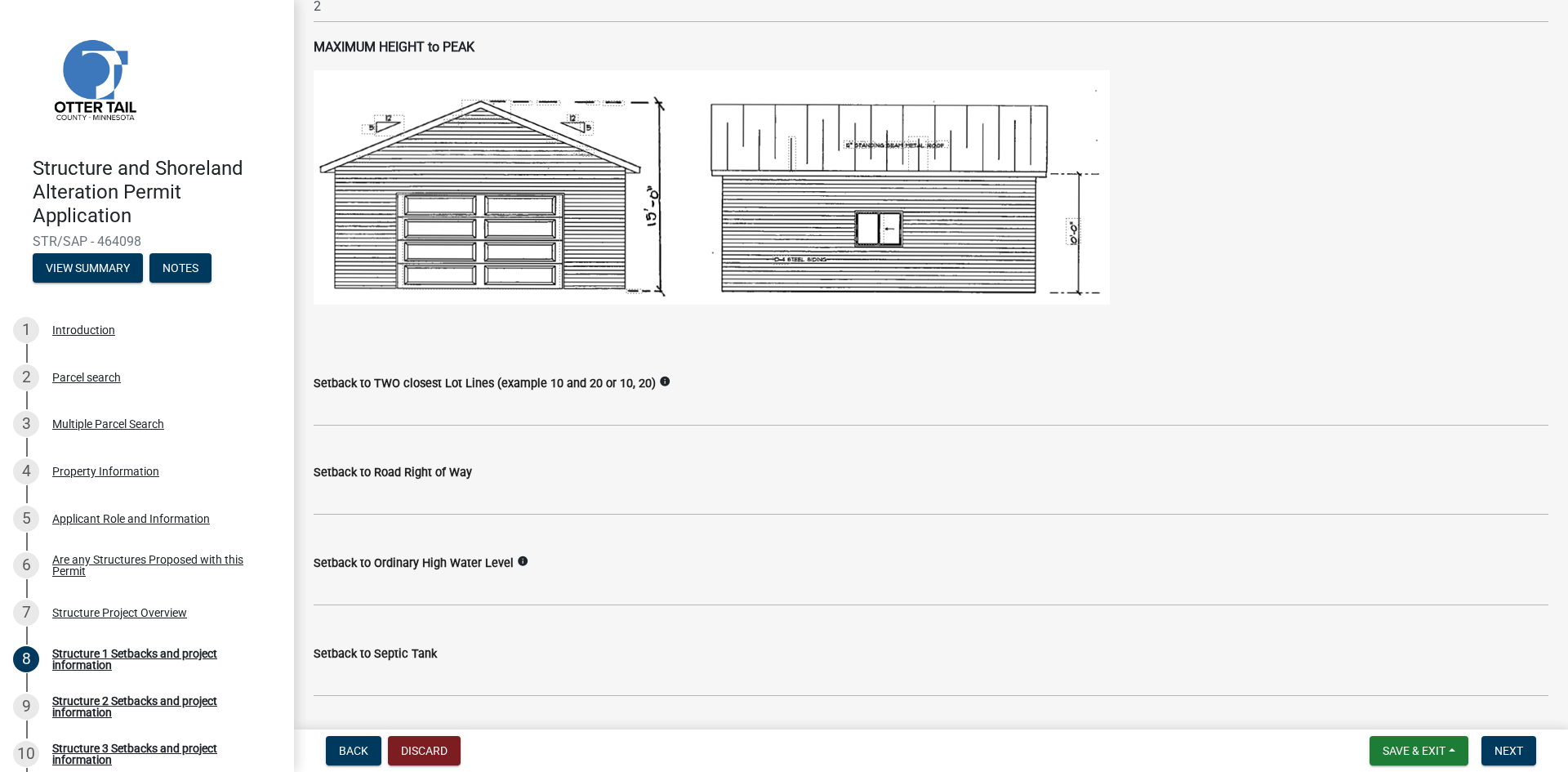
click at [661, 379] on icon "info" at bounding box center [665, 381] width 12 height 12
click at [659, 381] on icon "info" at bounding box center [665, 381] width 12 height 12
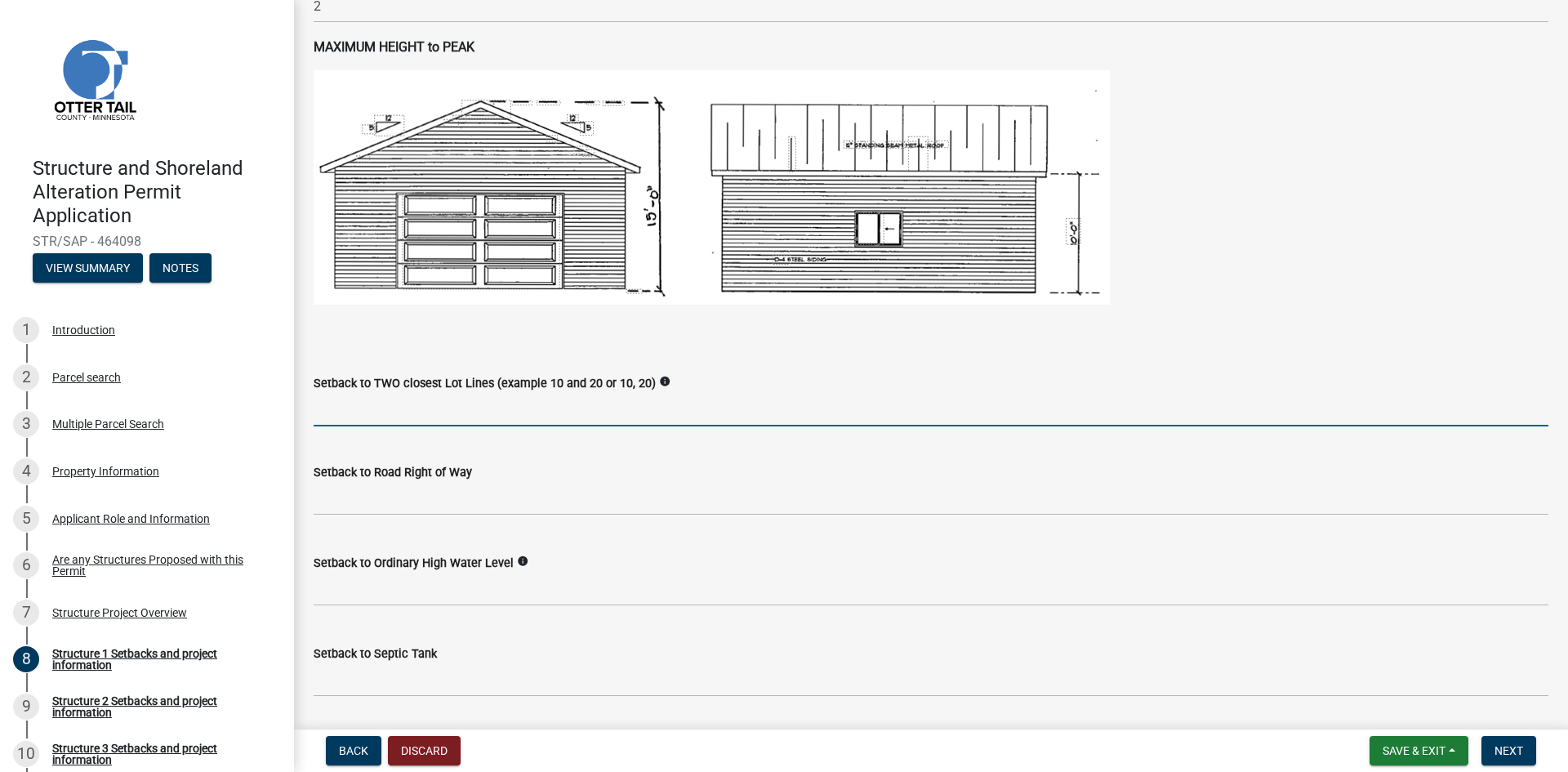
click at [436, 418] on input "Setback to TWO closest Lot Lines (example 10 and 20 or 10, 20)" at bounding box center [930, 410] width 1235 height 34
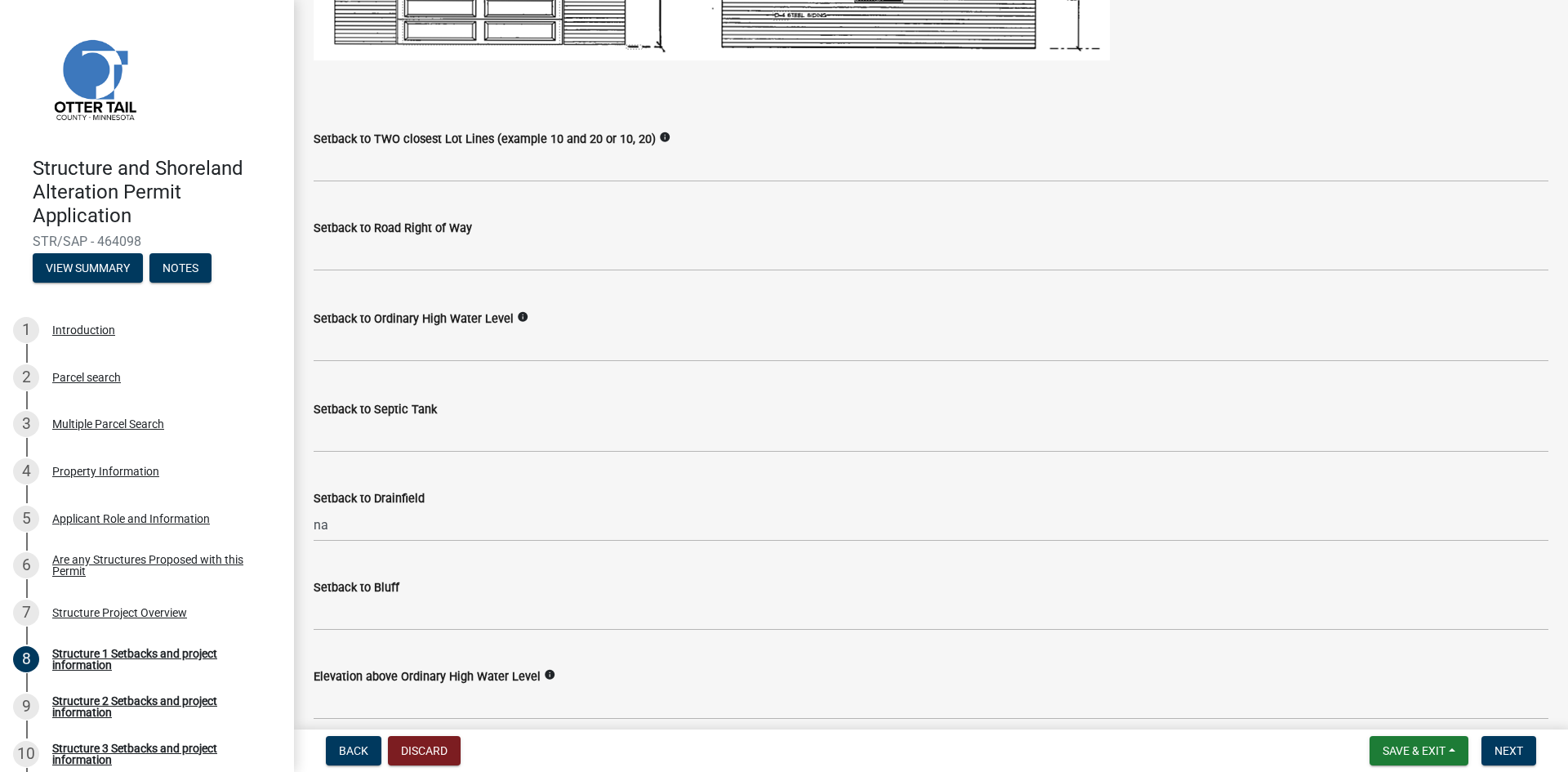
scroll to position [1215, 0]
click at [519, 316] on icon "info" at bounding box center [523, 316] width 12 height 12
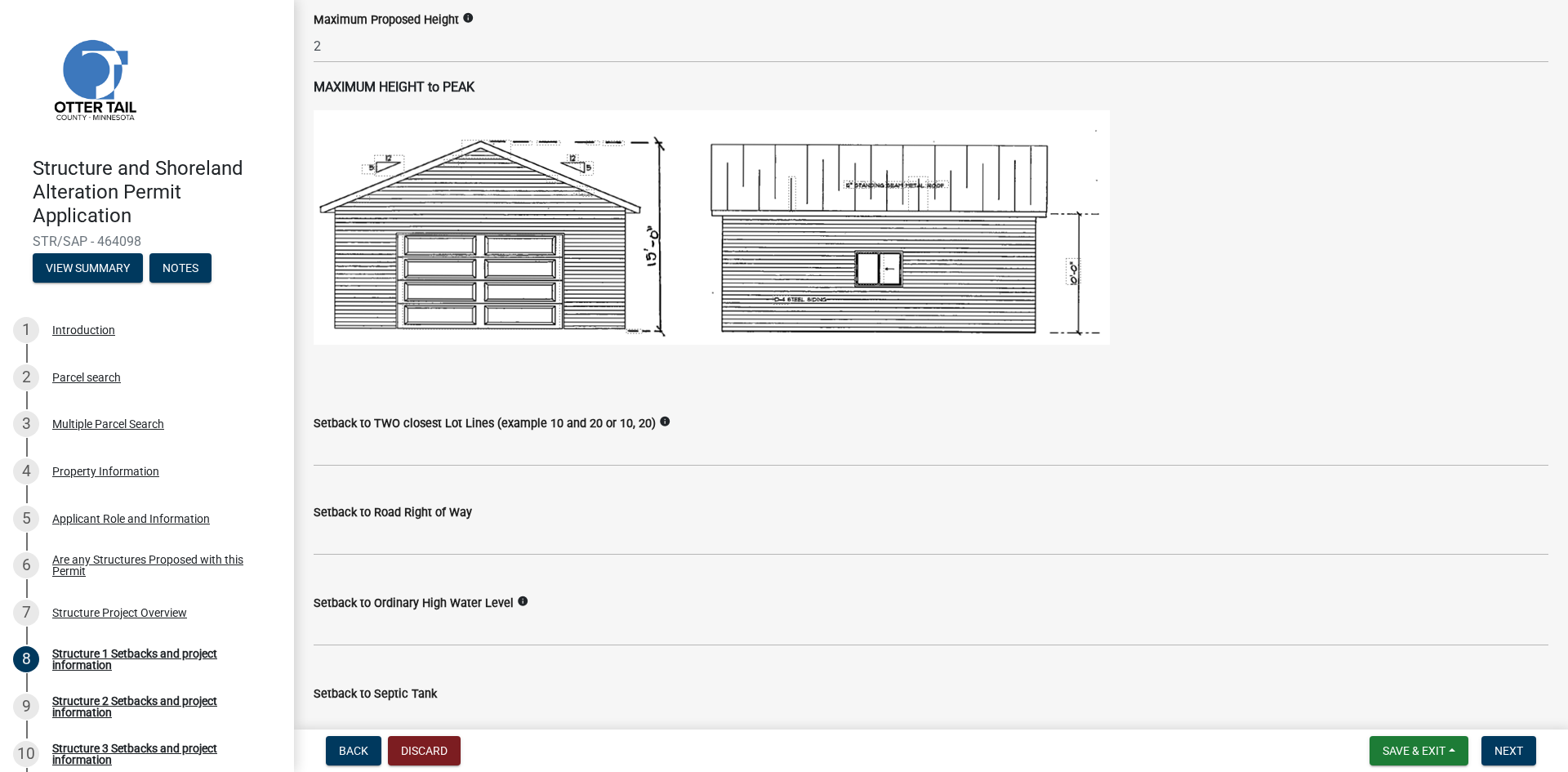
scroll to position [929, 0]
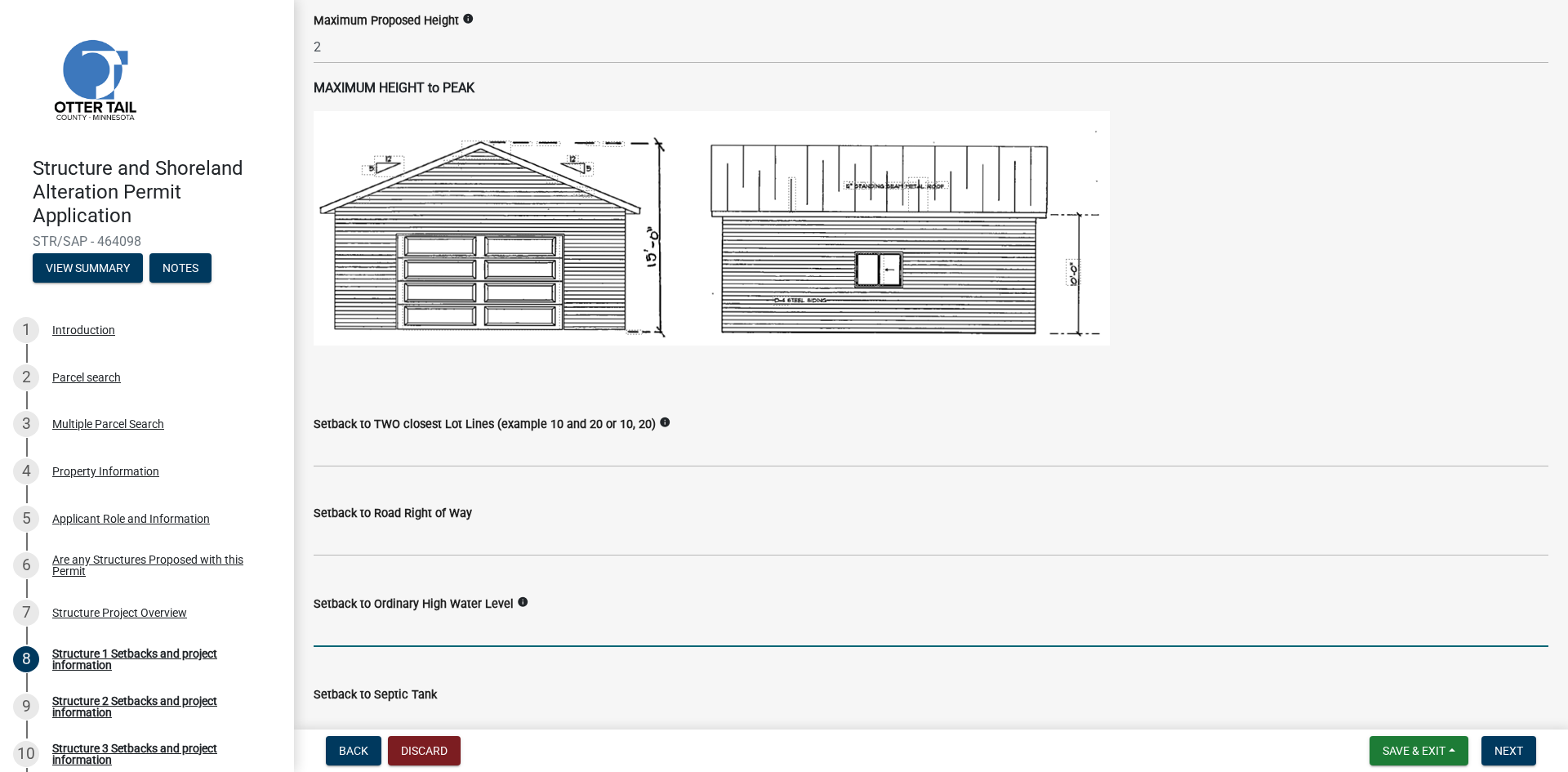
click at [421, 638] on input "text" at bounding box center [930, 630] width 1235 height 34
type input "120"
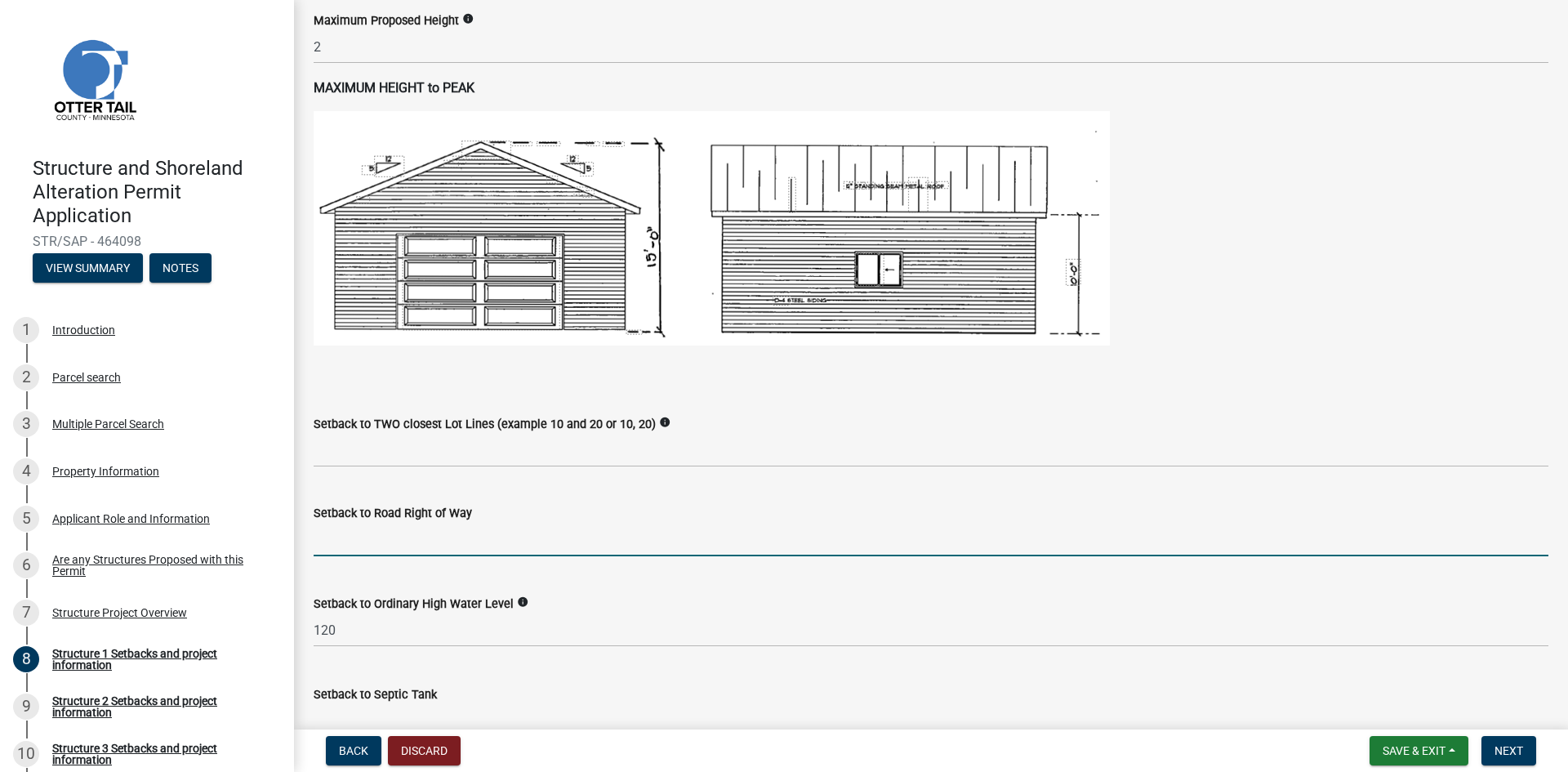
click at [375, 544] on input "text" at bounding box center [930, 539] width 1235 height 34
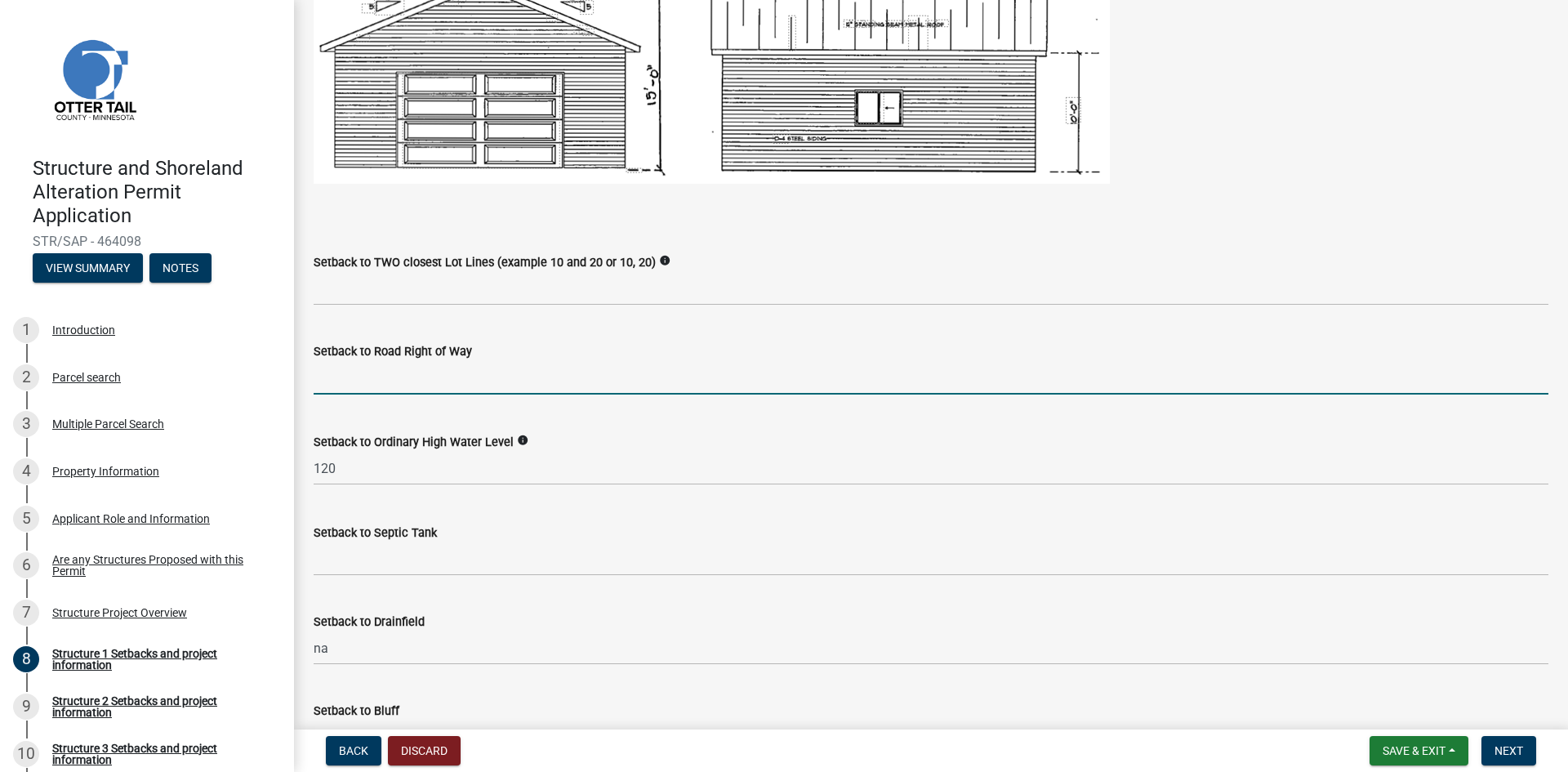
scroll to position [1092, 0]
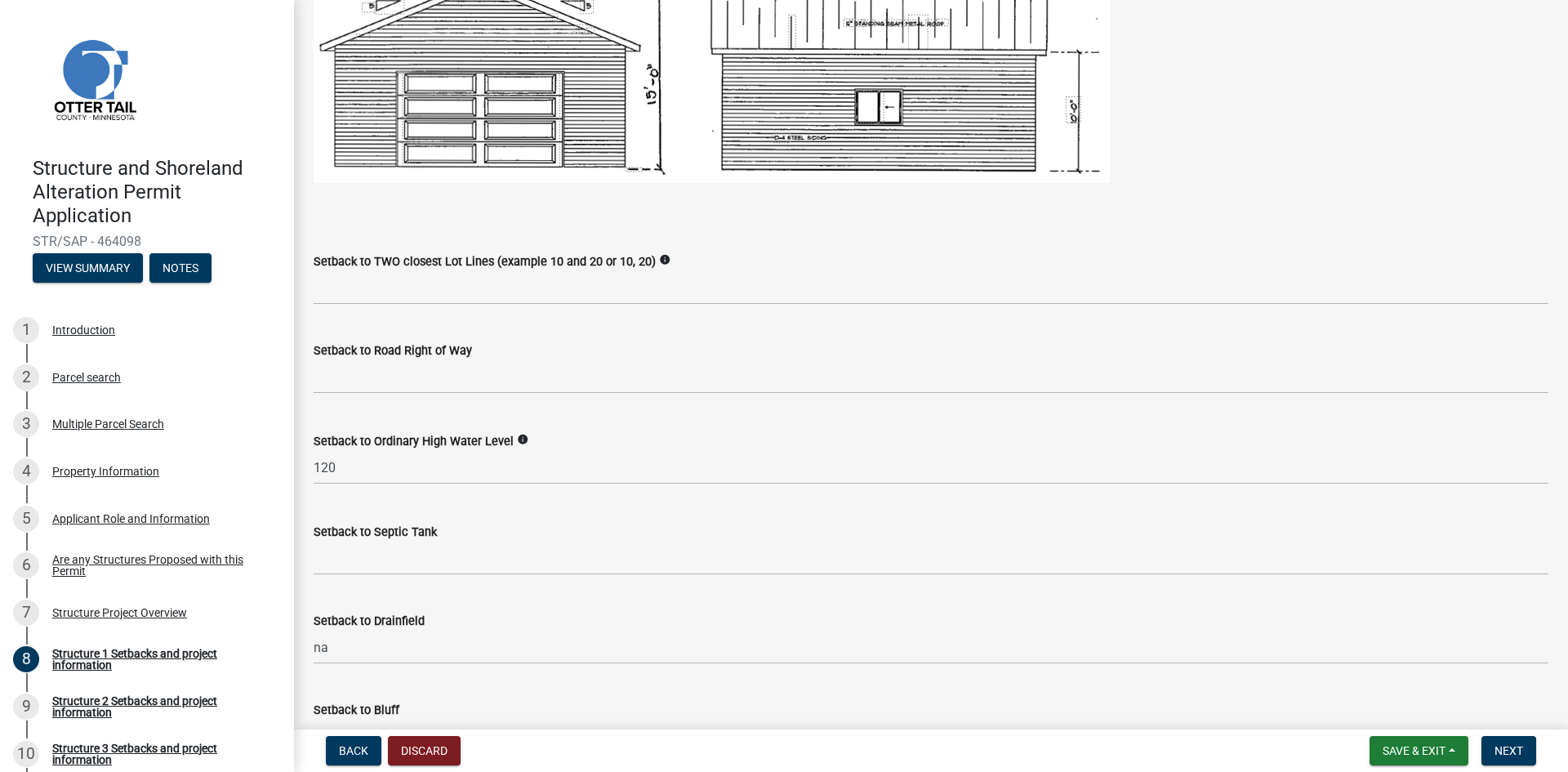
click at [369, 540] on div "Setback to Septic Tank" at bounding box center [930, 532] width 1235 height 20
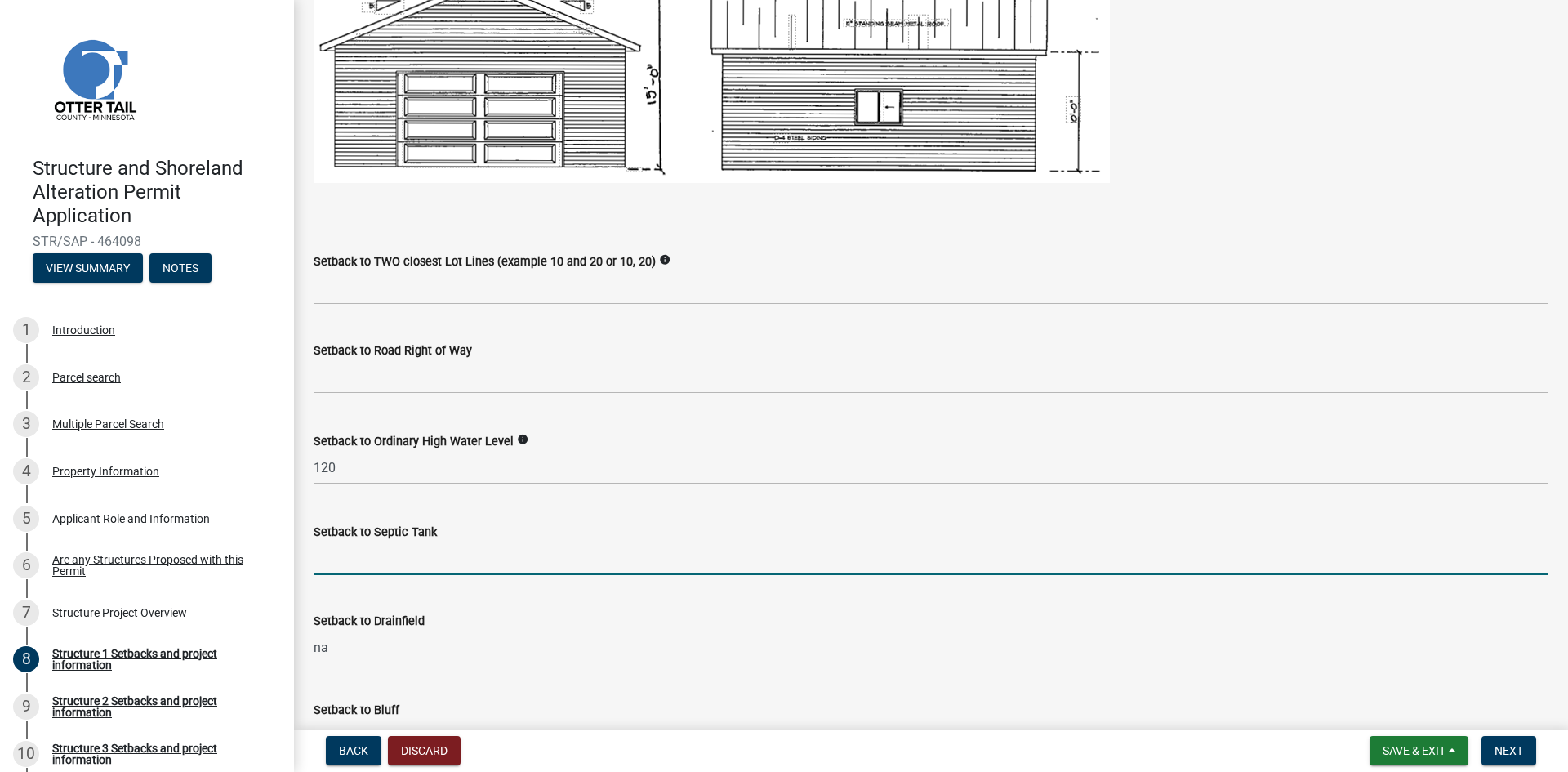
click at [374, 558] on input "Setback to Septic Tank" at bounding box center [930, 558] width 1235 height 34
click at [338, 554] on input "Setback to Septic Tank" at bounding box center [930, 558] width 1235 height 34
type input "25'"
click at [341, 450] on div "Setback to Ordinary High Water Level info" at bounding box center [930, 441] width 1235 height 20
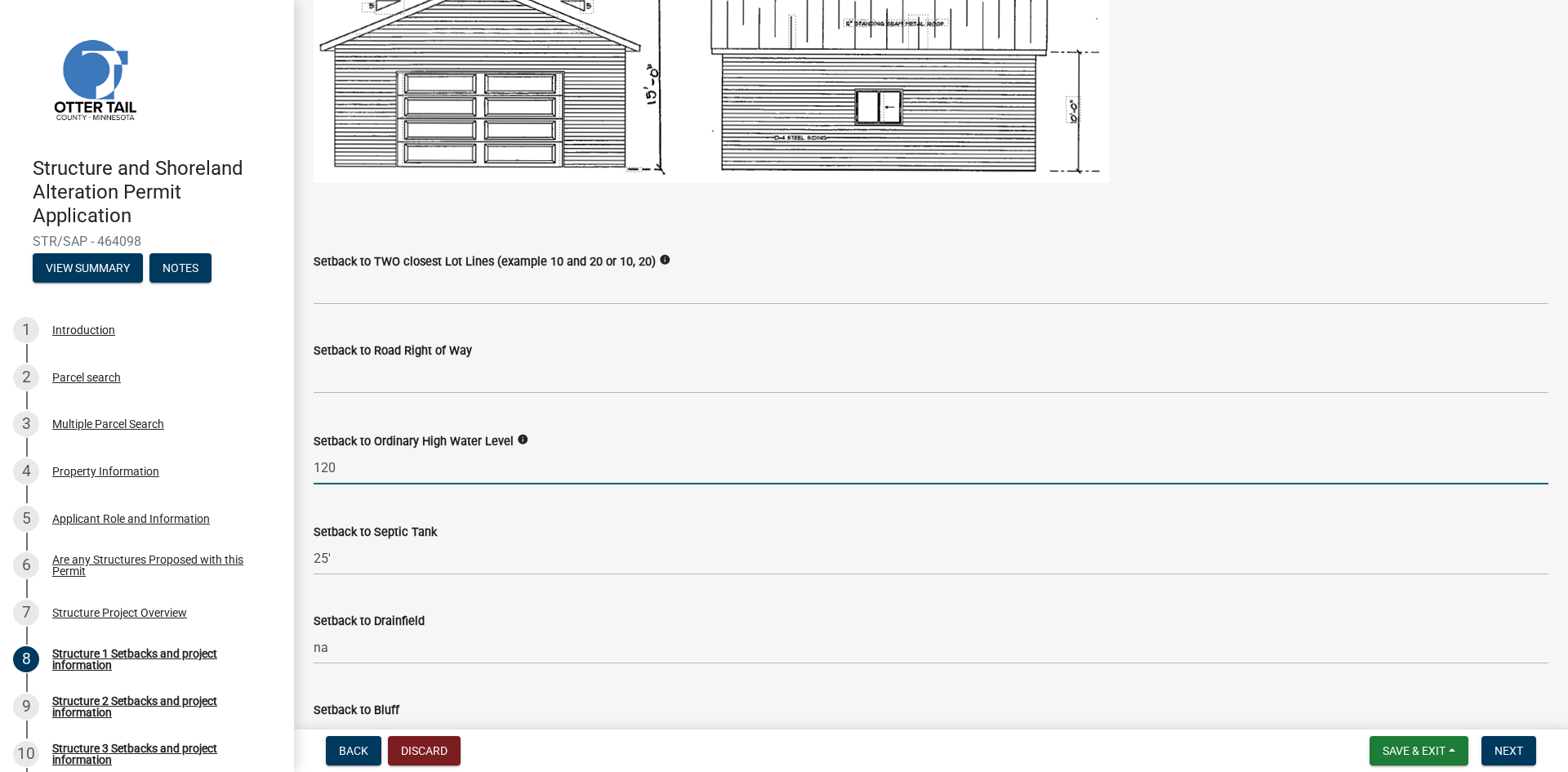
click at [343, 459] on input "120" at bounding box center [930, 468] width 1235 height 34
click at [370, 402] on wm-data-entity-input "Setback to Road Right of Way" at bounding box center [930, 363] width 1235 height 91
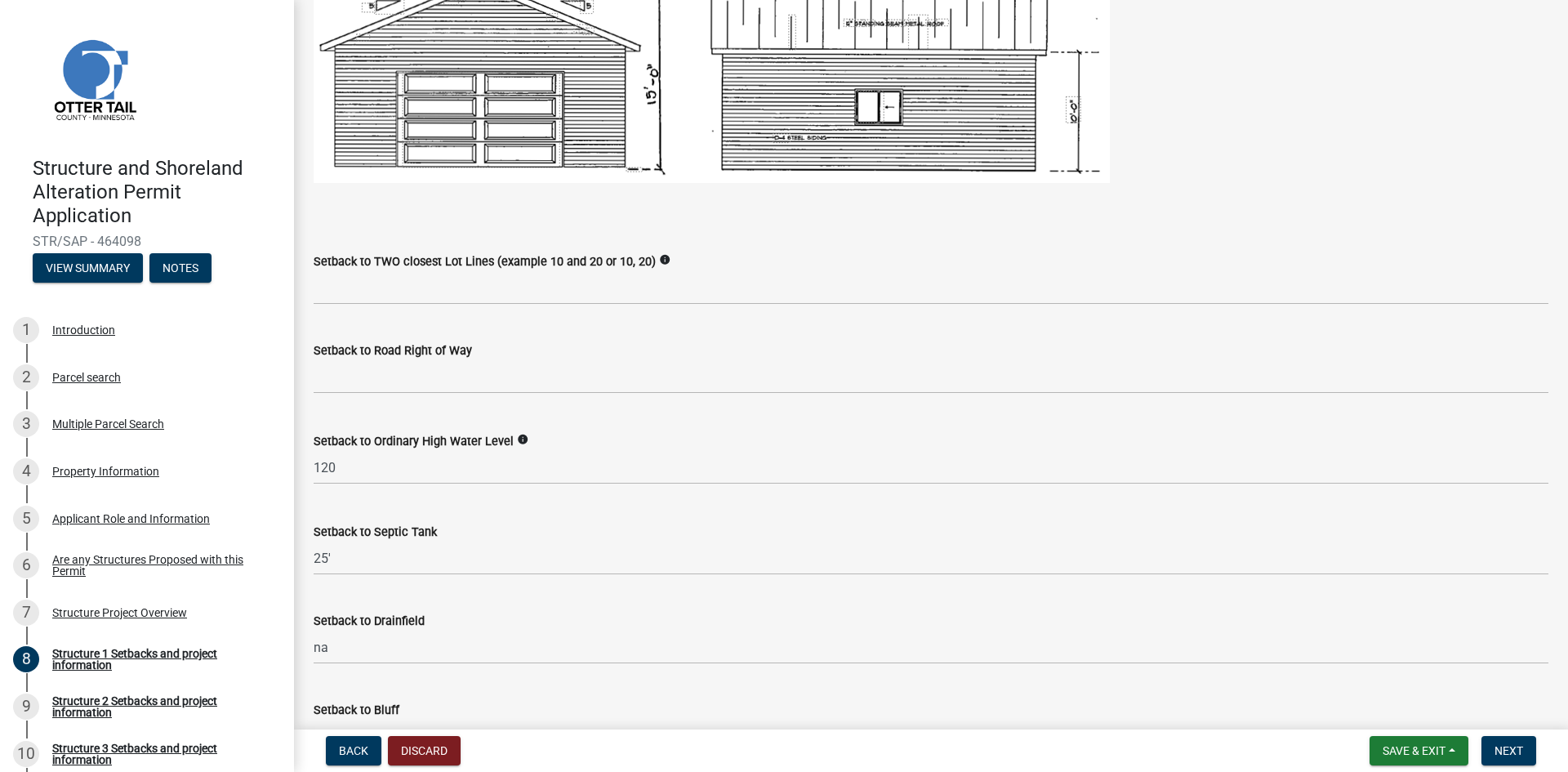
click at [357, 442] on label "Setback to Ordinary High Water Level" at bounding box center [413, 441] width 200 height 12
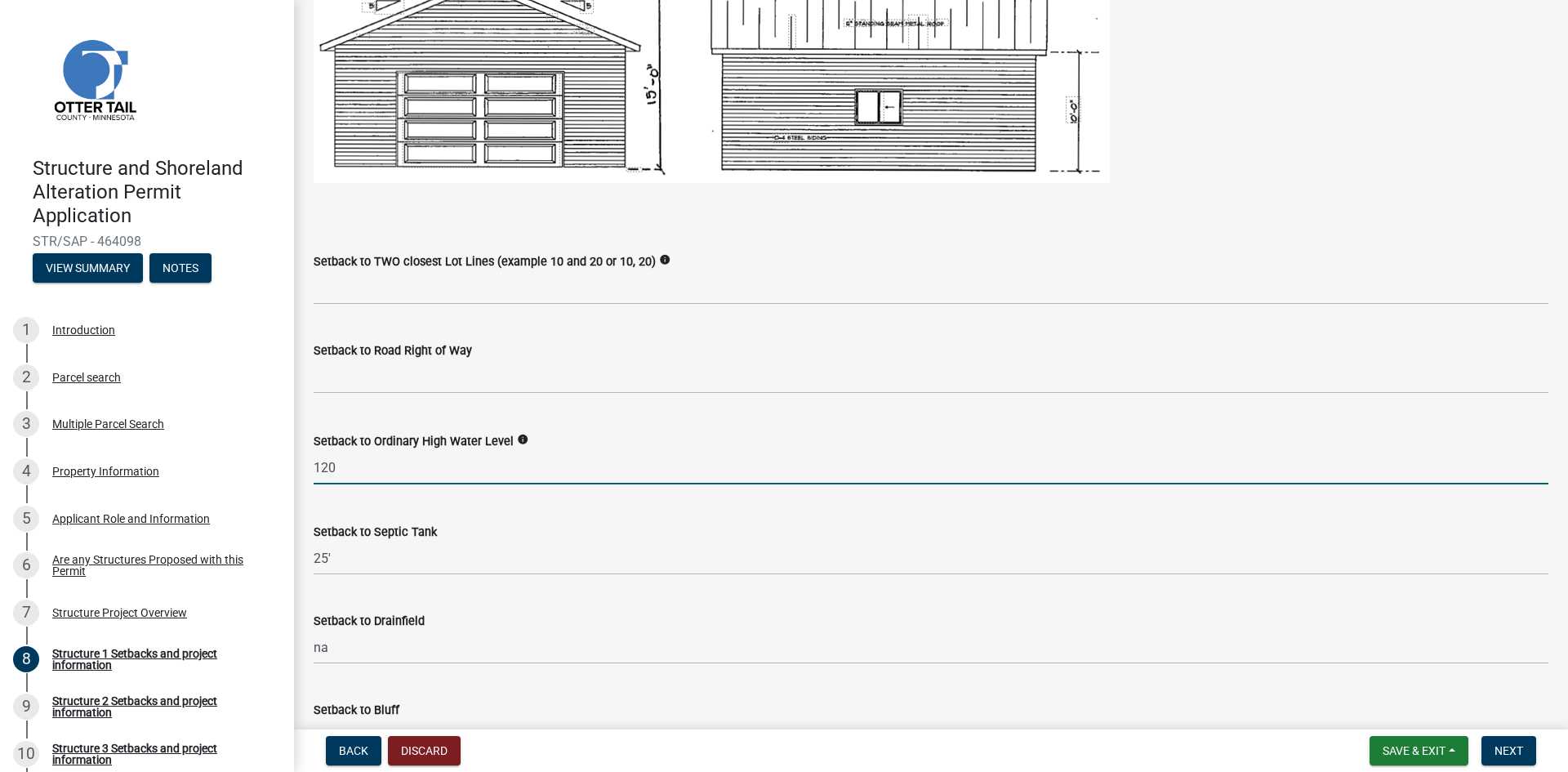
drag, startPoint x: 350, startPoint y: 454, endPoint x: 347, endPoint y: 463, distance: 9.5
click at [349, 458] on input "120" at bounding box center [930, 468] width 1235 height 34
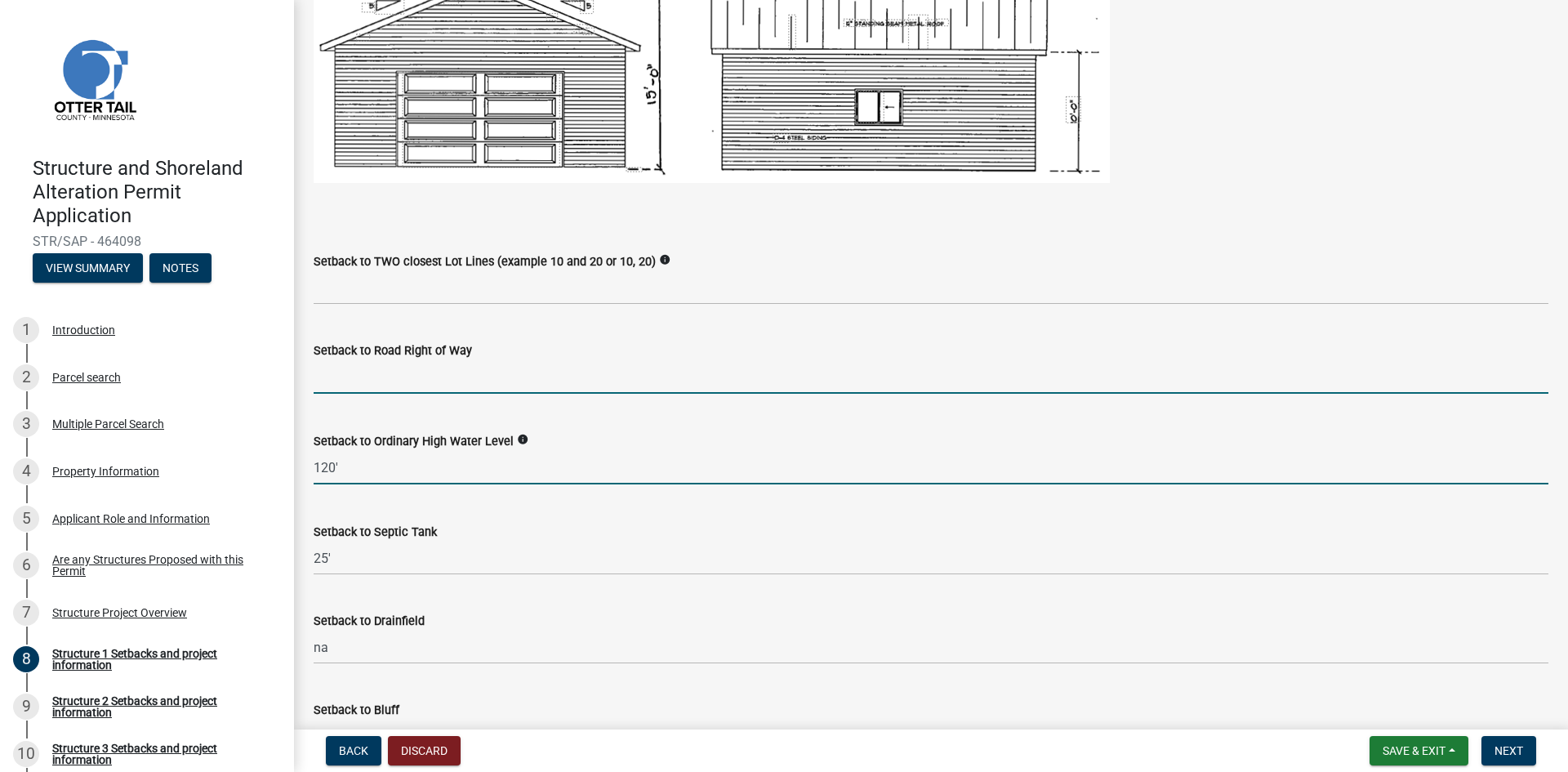
type input "120"
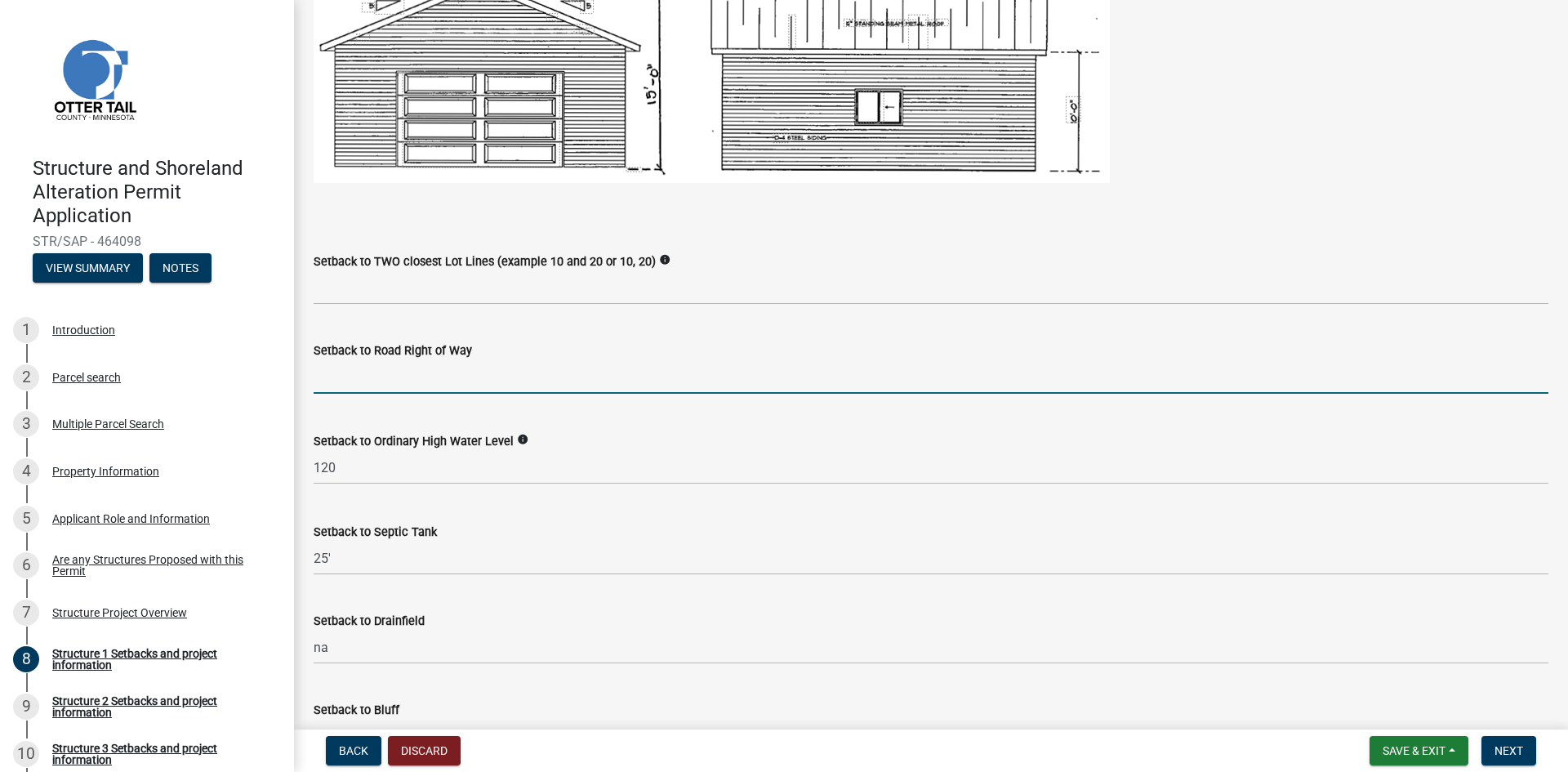
click at [344, 381] on input "text" at bounding box center [930, 377] width 1235 height 34
click at [361, 369] on input "text" at bounding box center [930, 377] width 1235 height 34
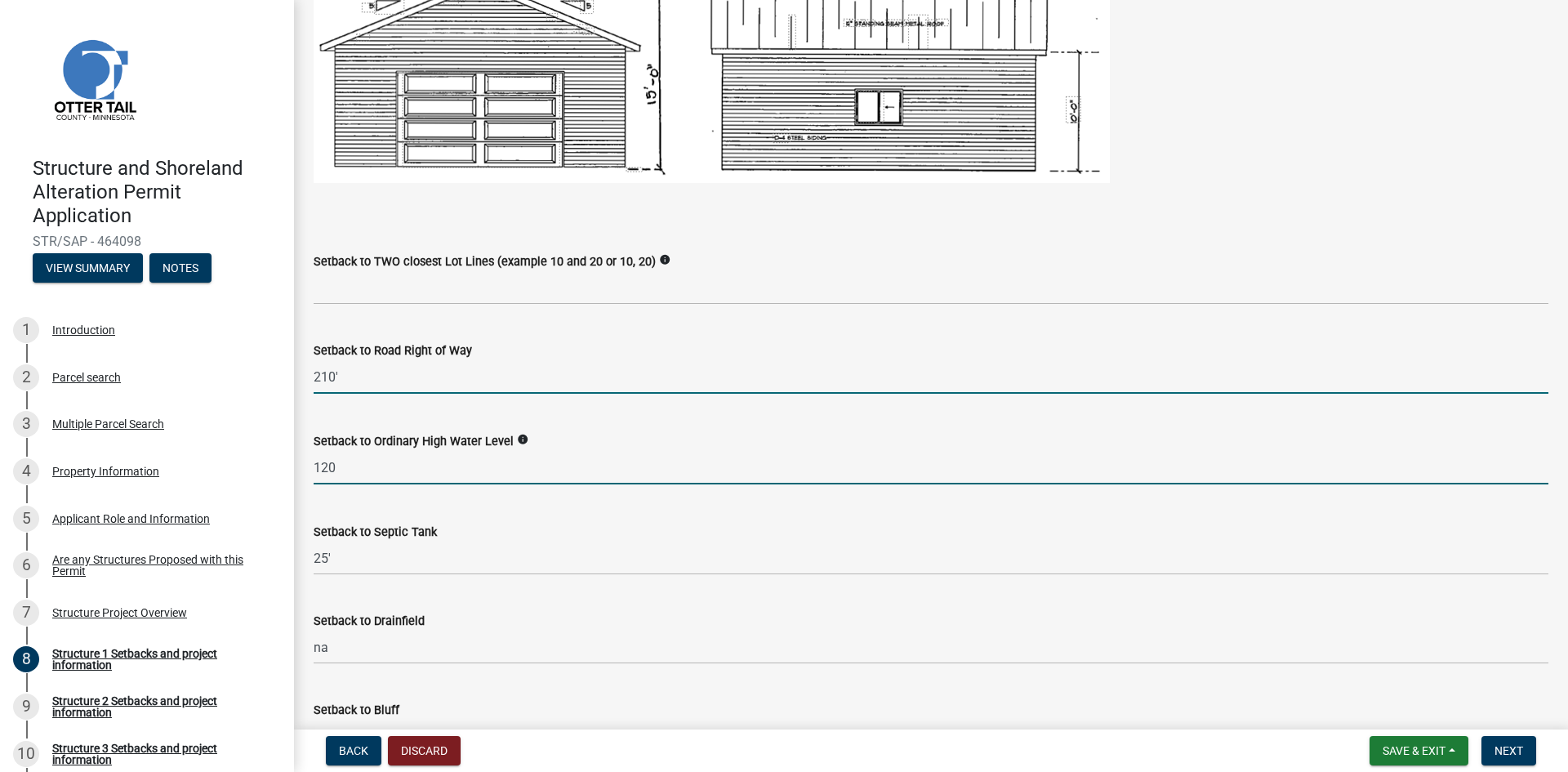
type input "210"
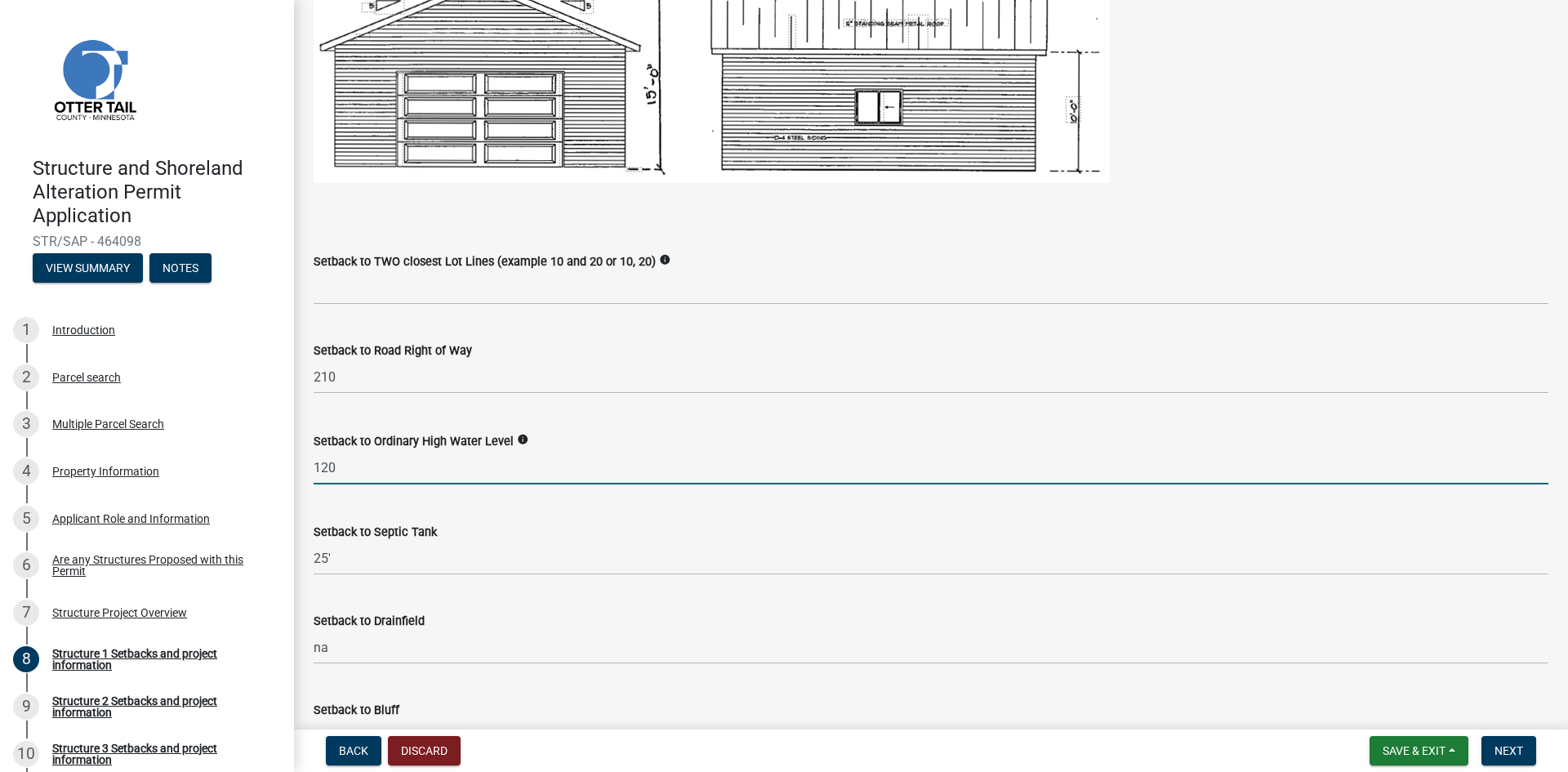
click at [361, 470] on input "120" at bounding box center [930, 468] width 1235 height 34
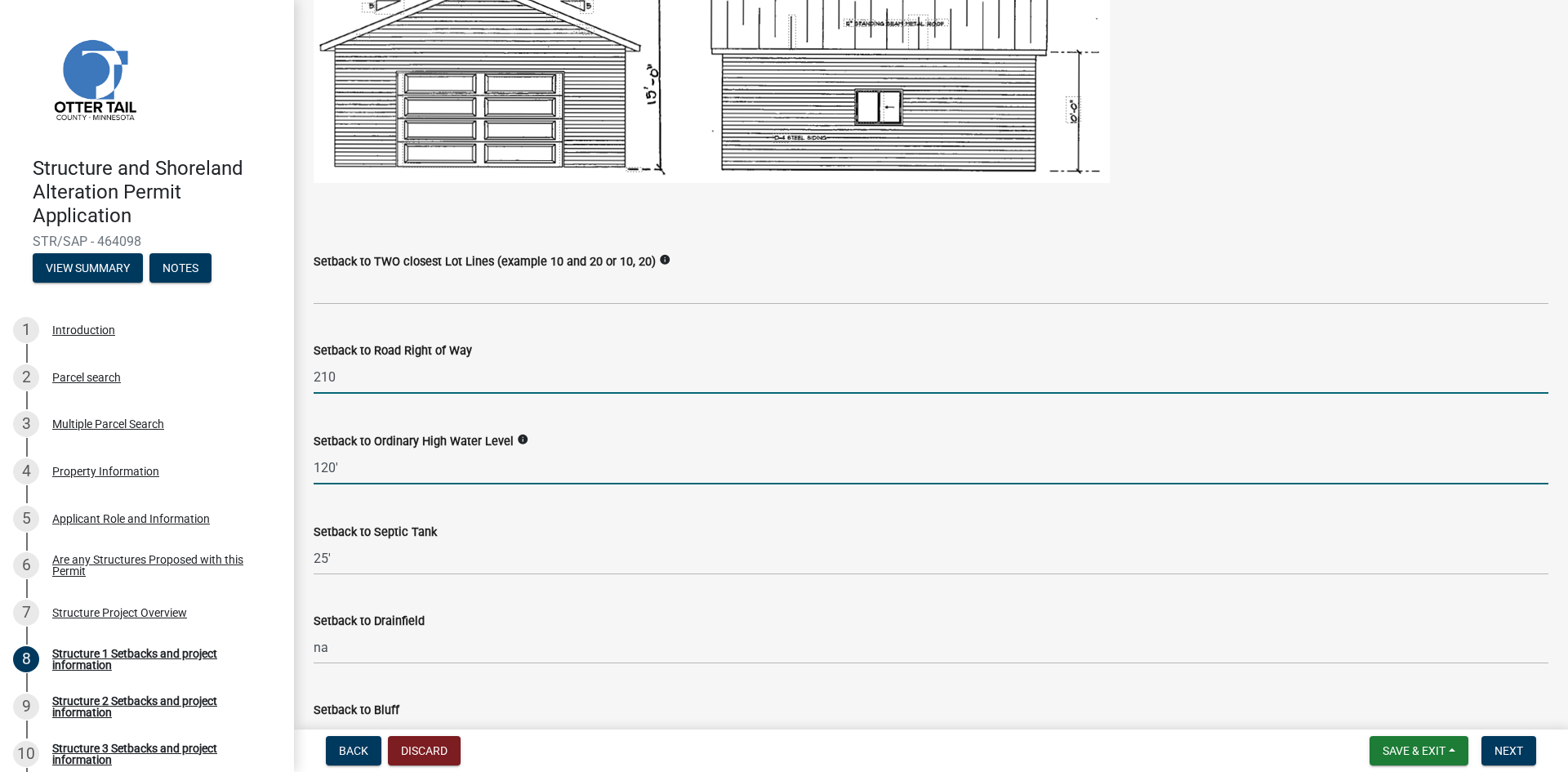
type input "120"
click at [378, 385] on input "210" at bounding box center [930, 377] width 1235 height 34
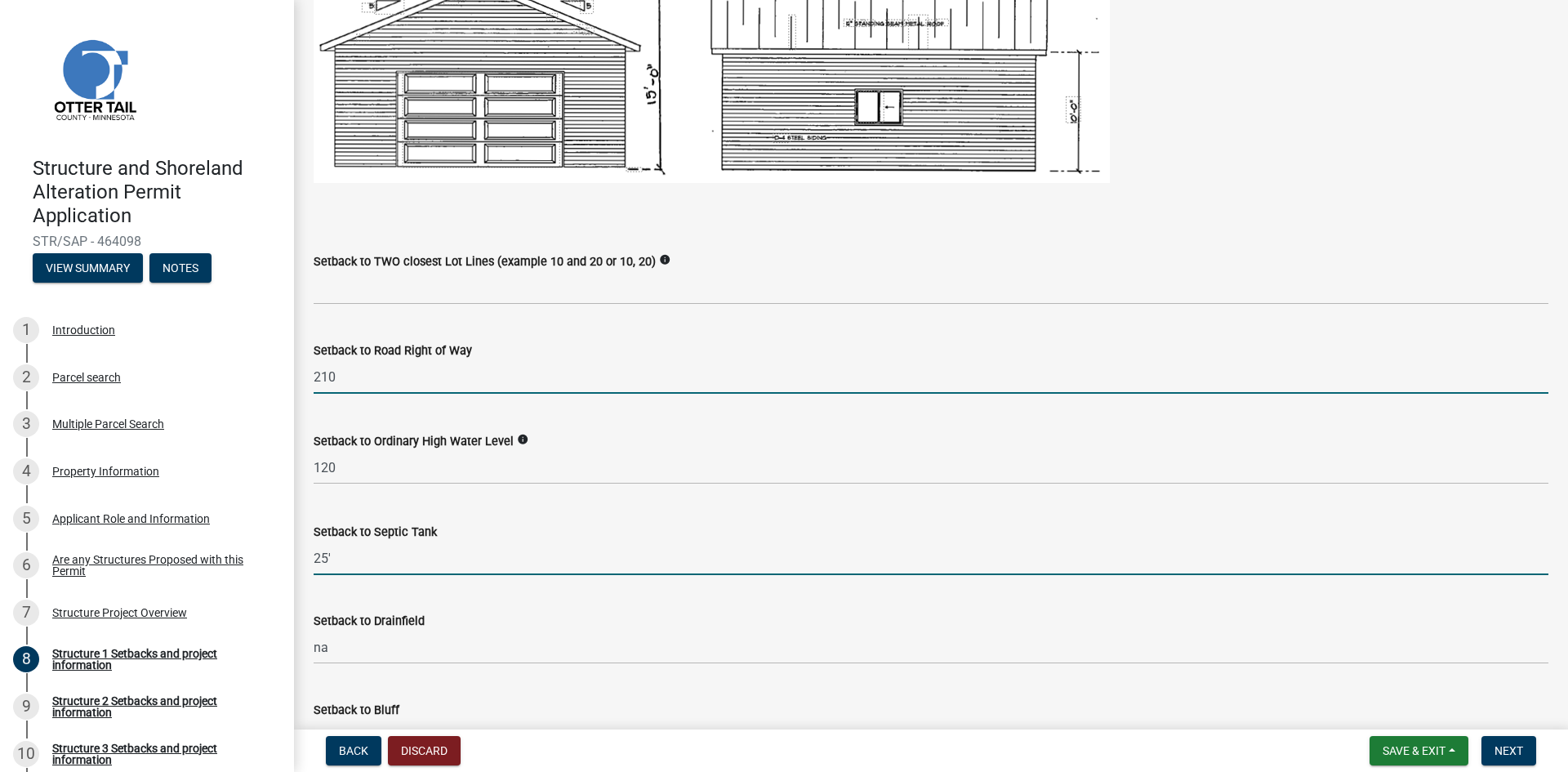
click at [370, 552] on input "25'" at bounding box center [930, 558] width 1235 height 34
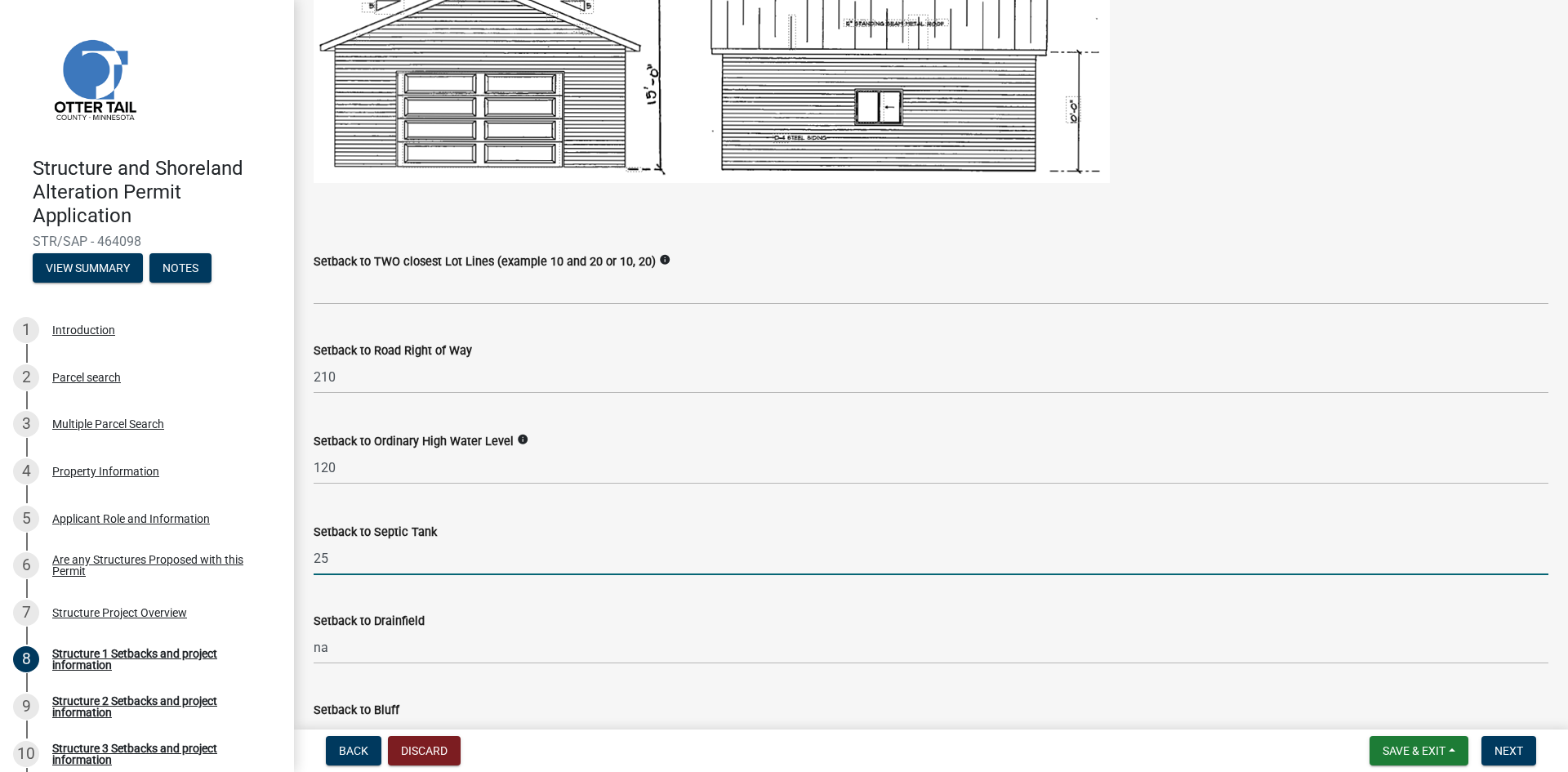
type input "25"
click at [379, 428] on div "Setback to Ordinary High Water Level info 120" at bounding box center [930, 447] width 1235 height 76
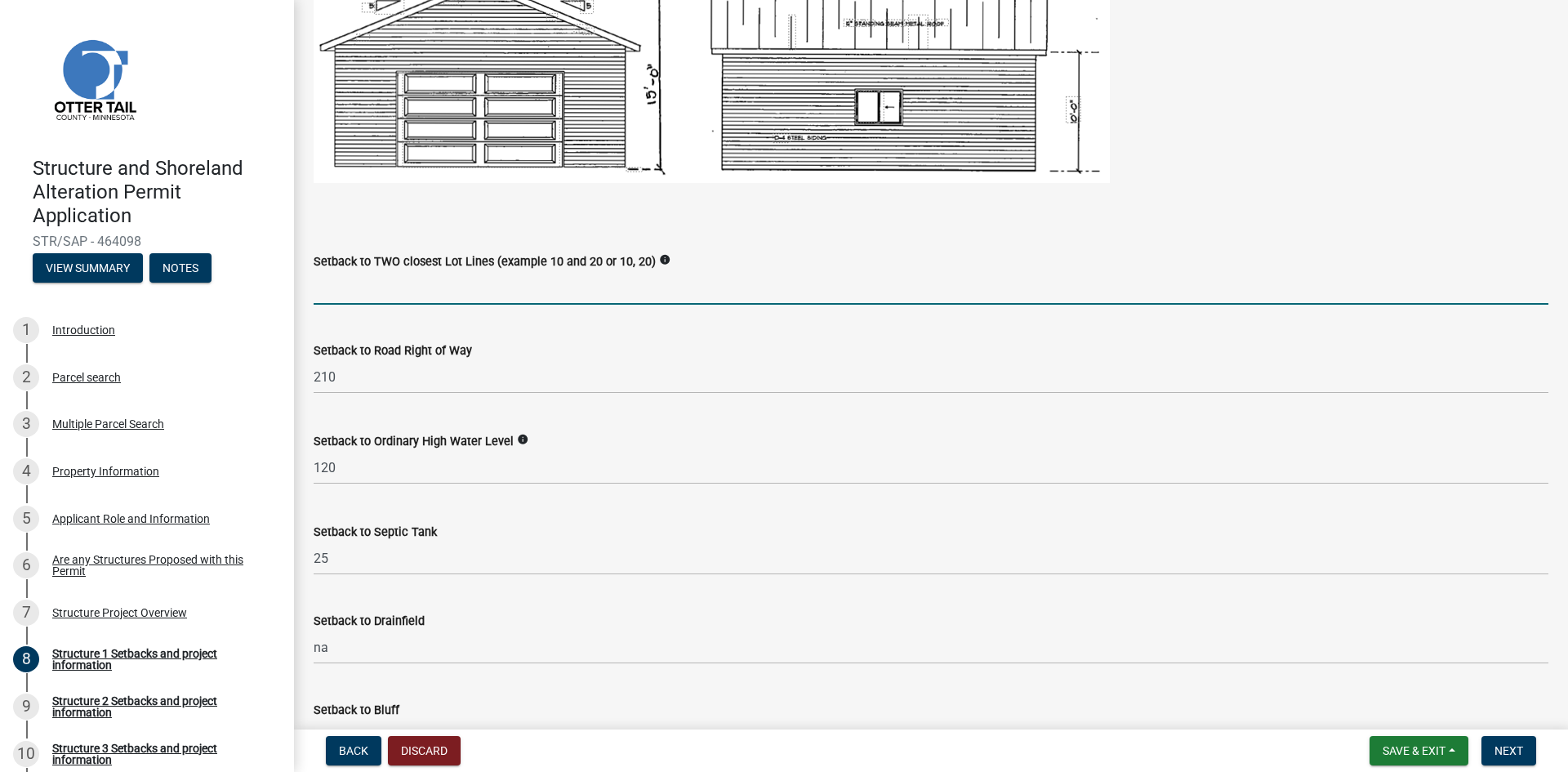
click at [352, 280] on input "Setback to TWO closest Lot Lines (example 10 and 20 or 10, 20)" at bounding box center [930, 287] width 1235 height 34
